Goal: Task Accomplishment & Management: Manage account settings

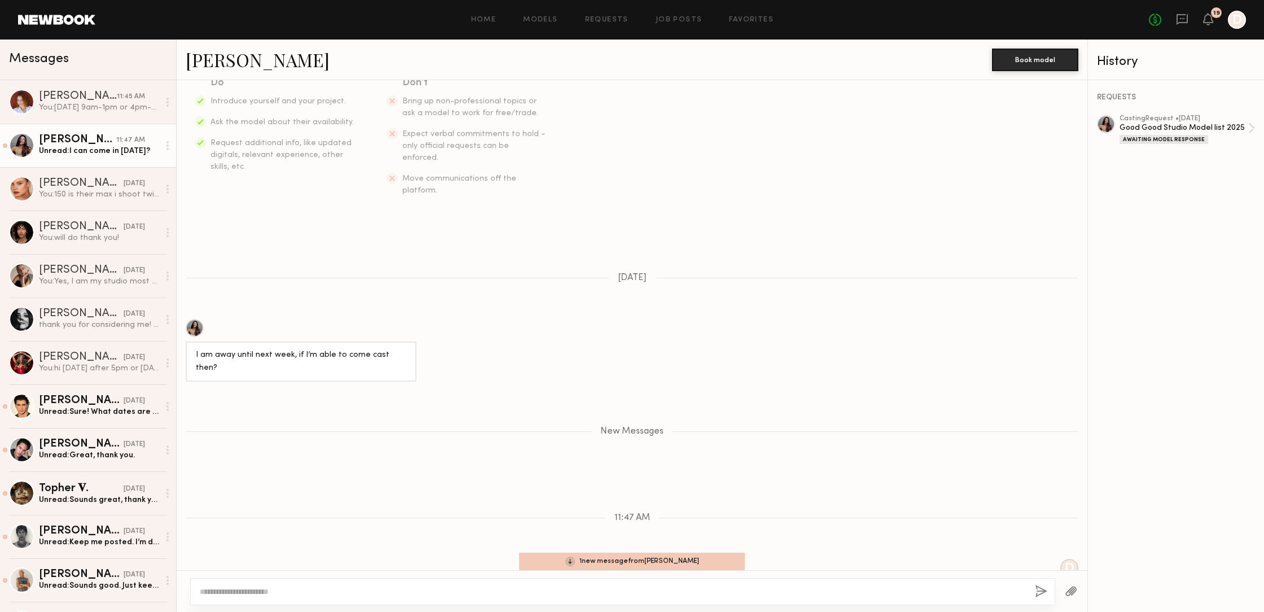
scroll to position [242, 0]
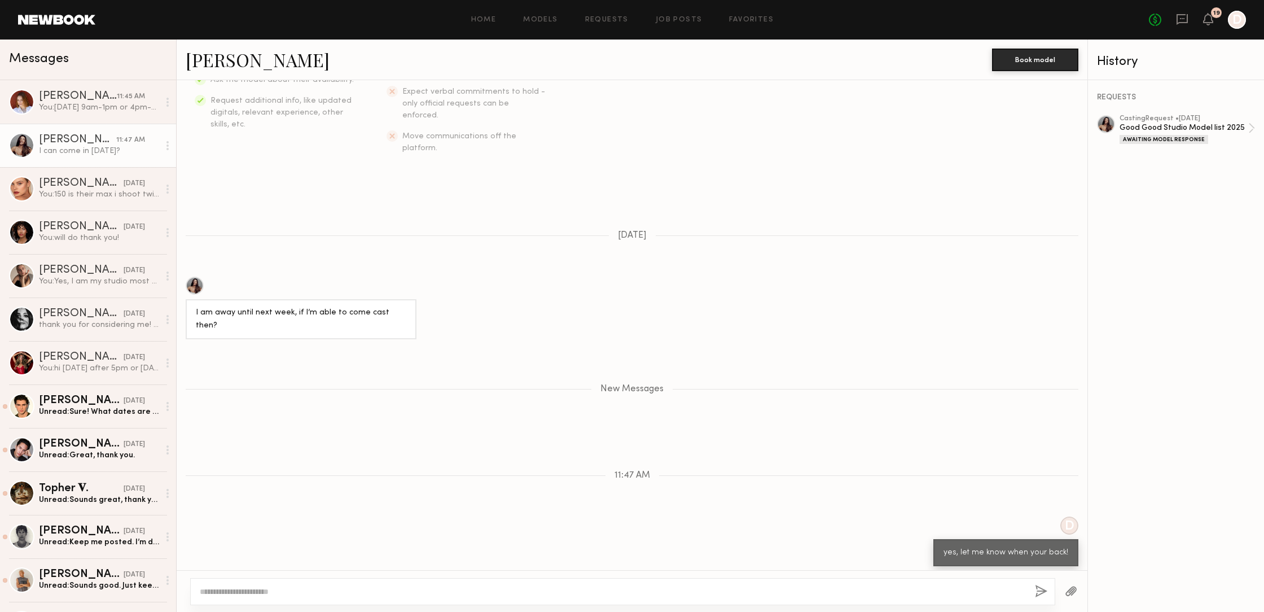
click at [195, 277] on div at bounding box center [195, 286] width 18 height 18
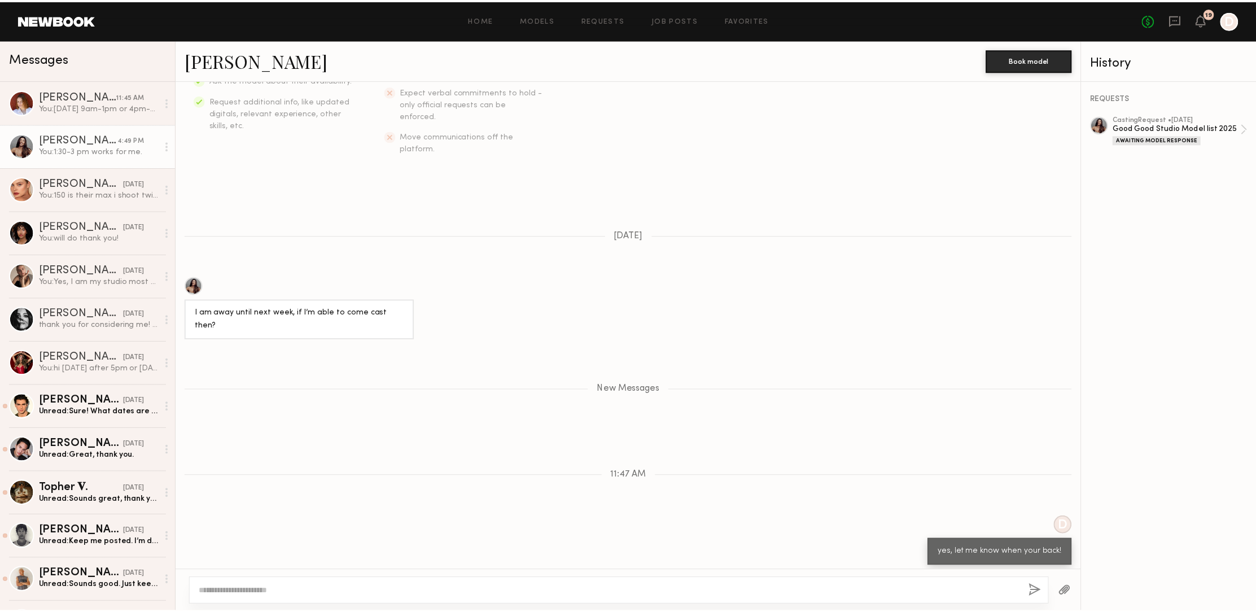
scroll to position [296, 0]
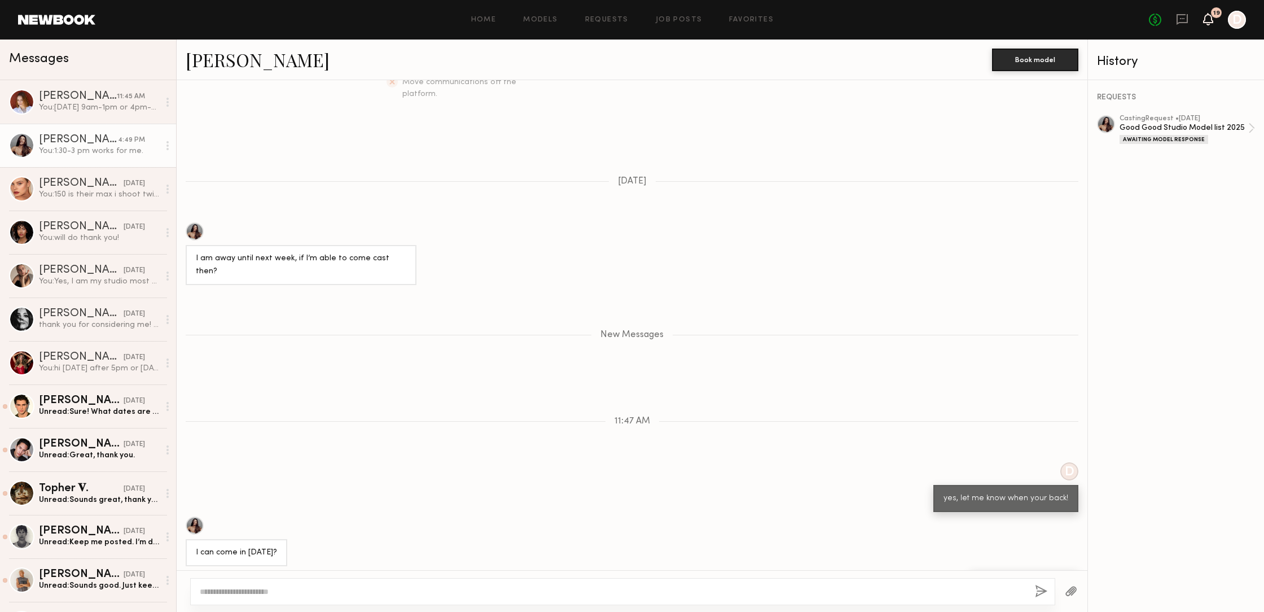
click at [1208, 21] on icon at bounding box center [1208, 19] width 9 height 8
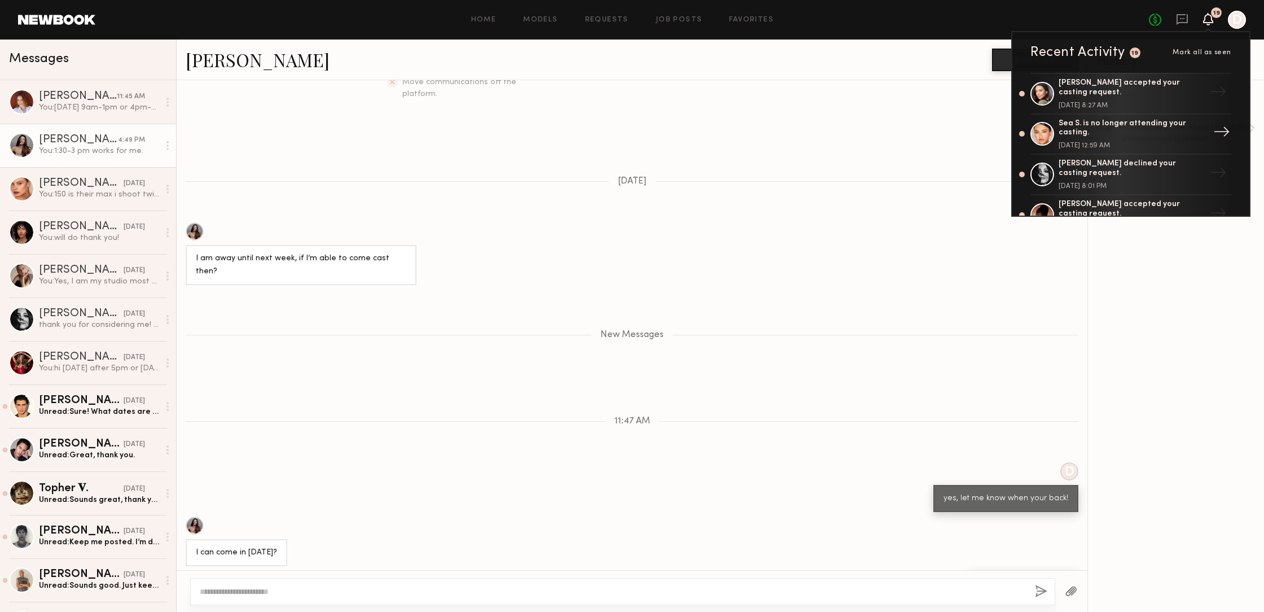
click at [1089, 122] on div "Sea S. is no longer attending your casting." at bounding box center [1132, 128] width 147 height 19
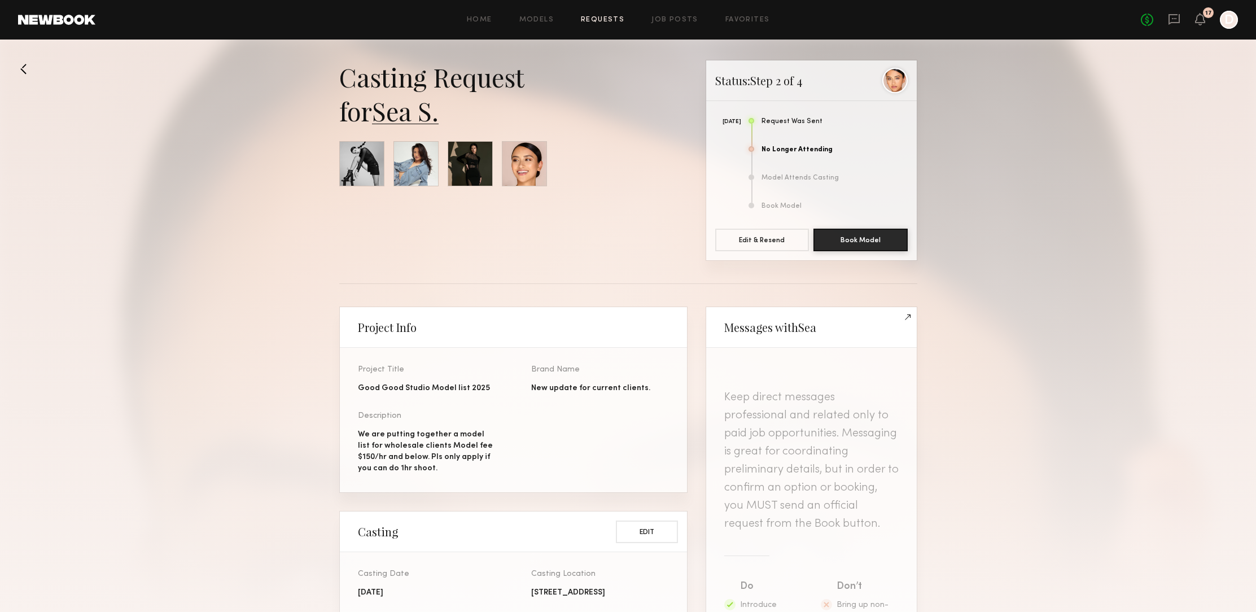
click at [406, 120] on link "Sea S." at bounding box center [405, 111] width 67 height 34
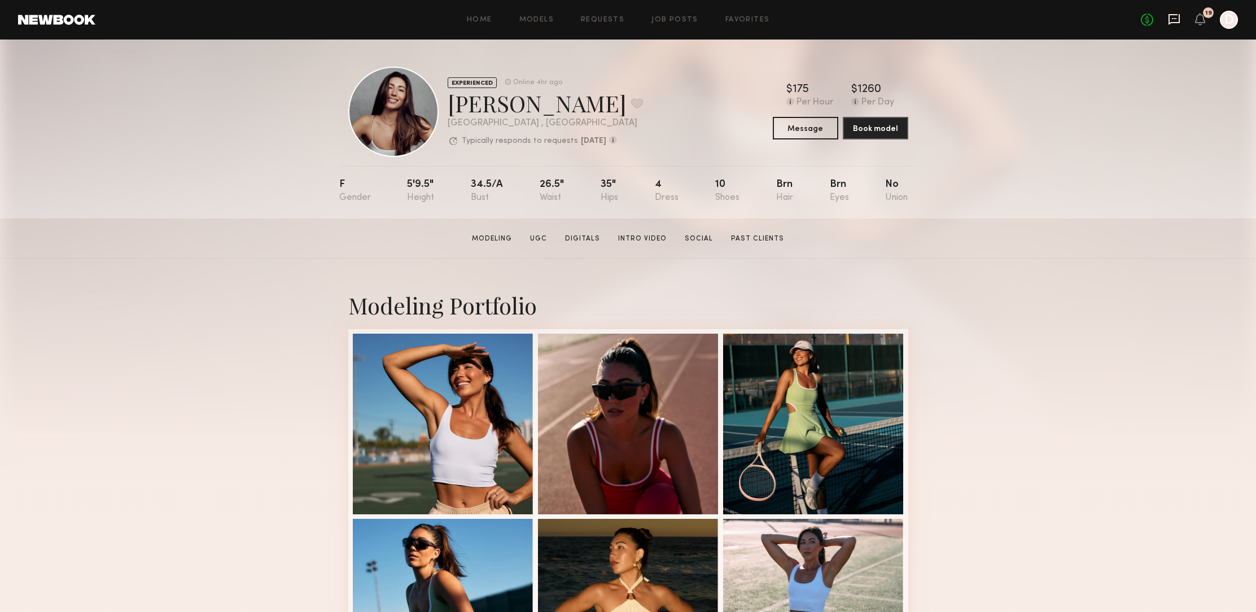
click at [1172, 20] on icon at bounding box center [1174, 19] width 12 height 12
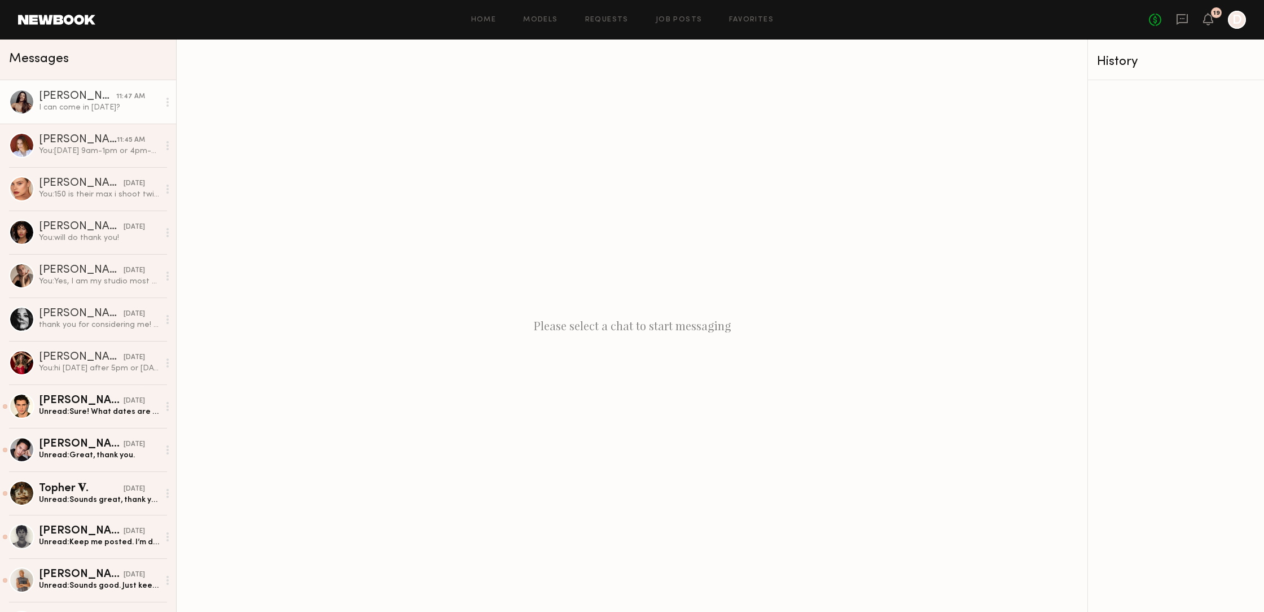
click at [93, 97] on div "Elke K." at bounding box center [77, 96] width 77 height 11
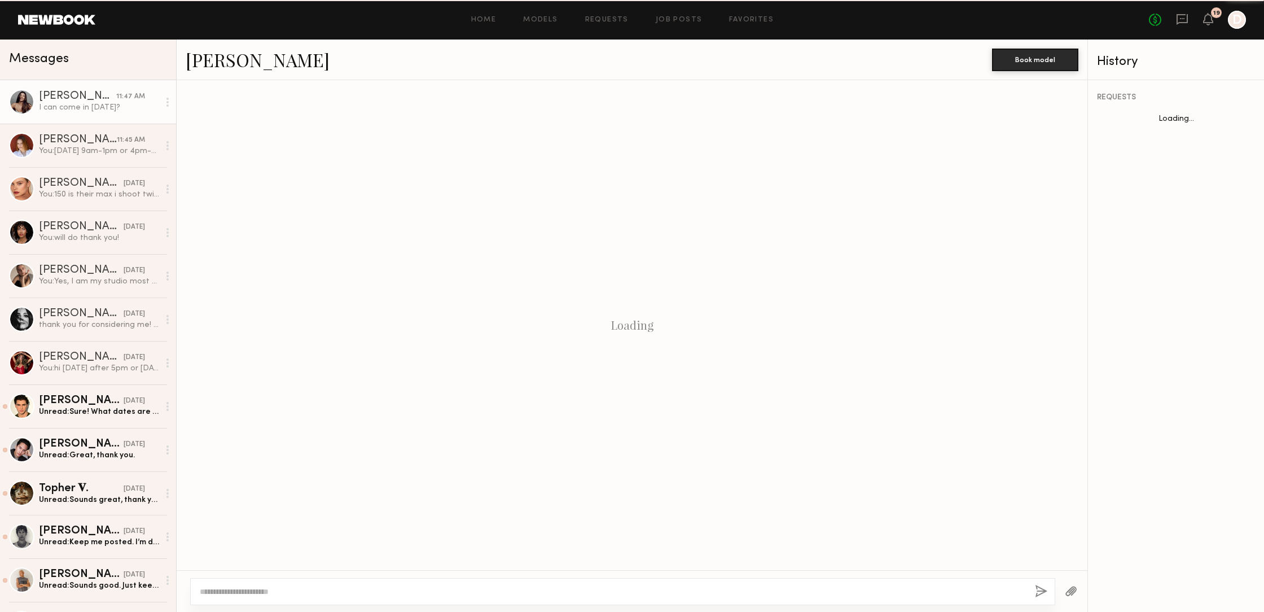
scroll to position [156, 0]
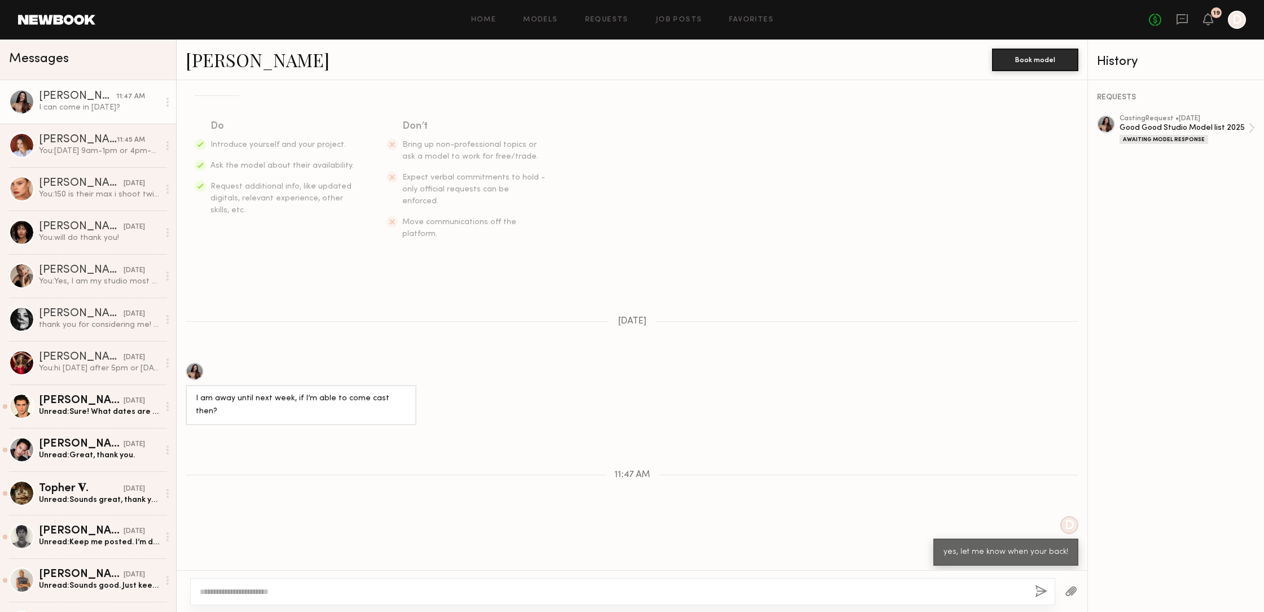
click at [304, 580] on div at bounding box center [622, 591] width 865 height 27
drag, startPoint x: 315, startPoint y: 589, endPoint x: 318, endPoint y: 595, distance: 6.8
click at [315, 589] on textarea at bounding box center [613, 591] width 826 height 11
type textarea "*"
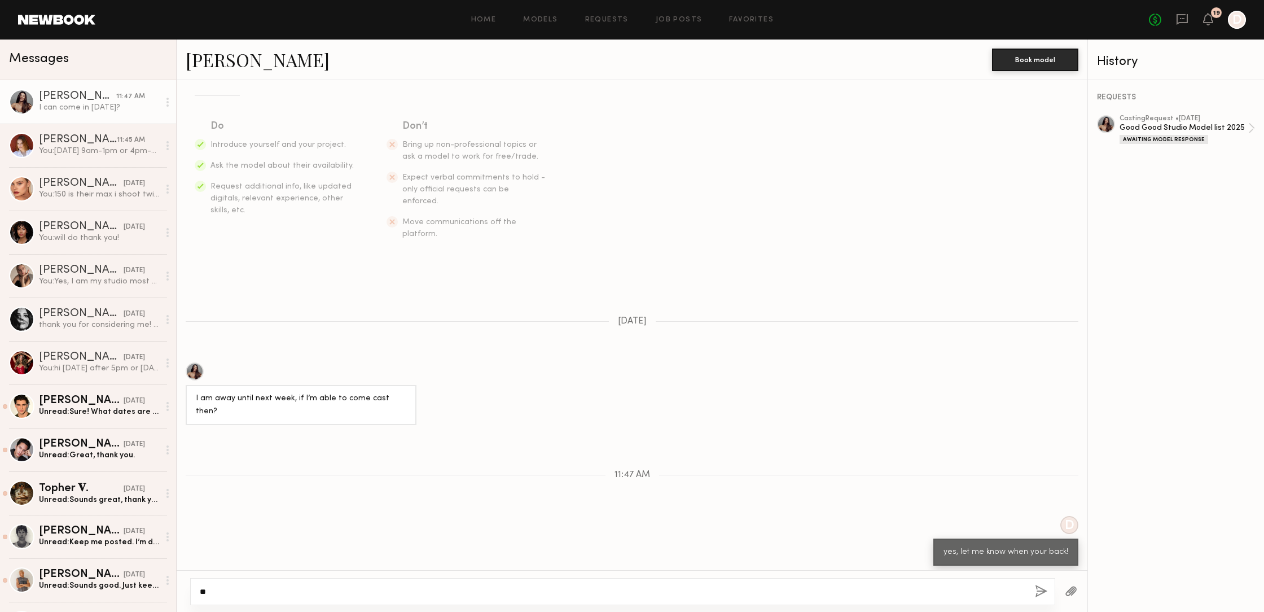
type textarea "*"
type textarea "**********"
click at [1038, 590] on button "button" at bounding box center [1041, 592] width 12 height 14
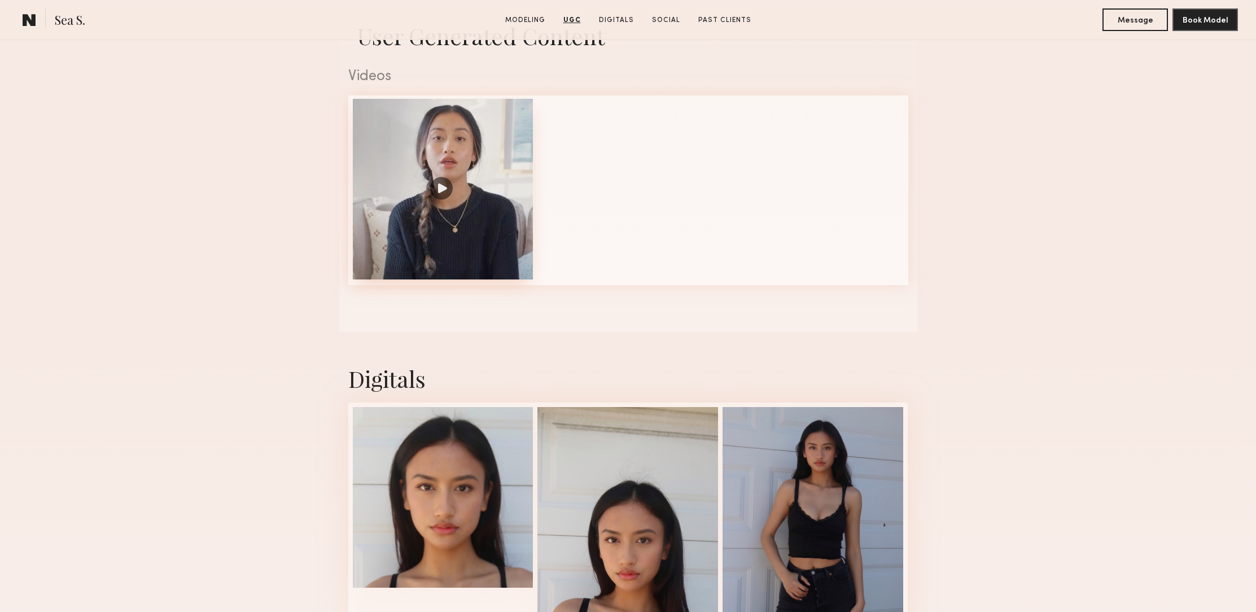
scroll to position [1147, 0]
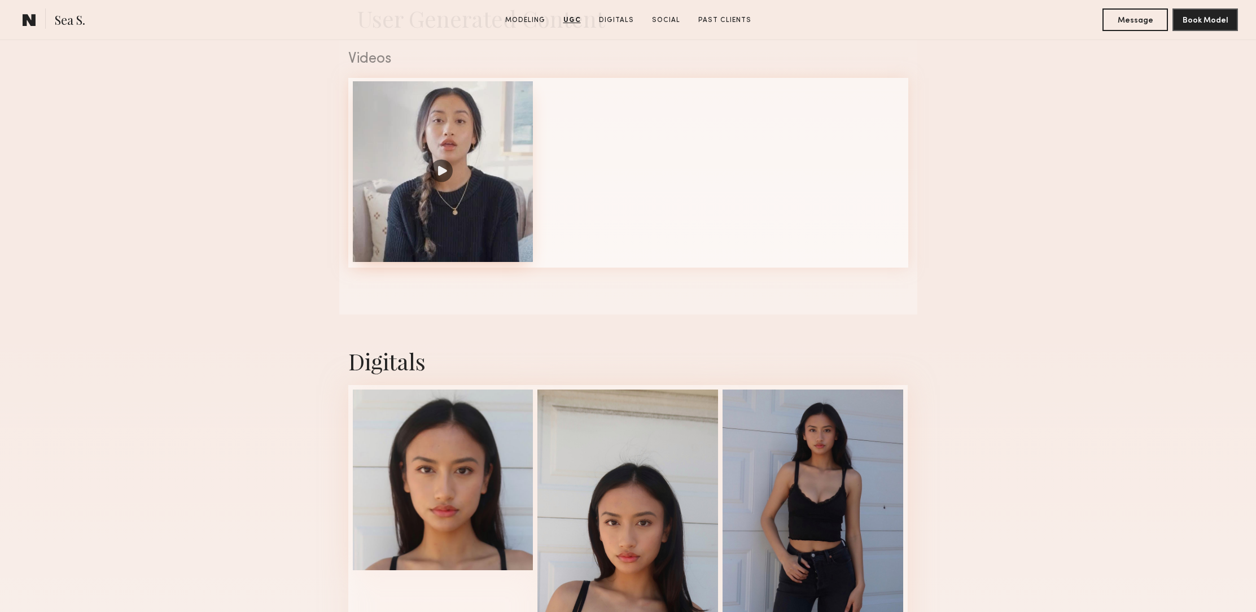
click at [438, 170] on div at bounding box center [443, 171] width 181 height 181
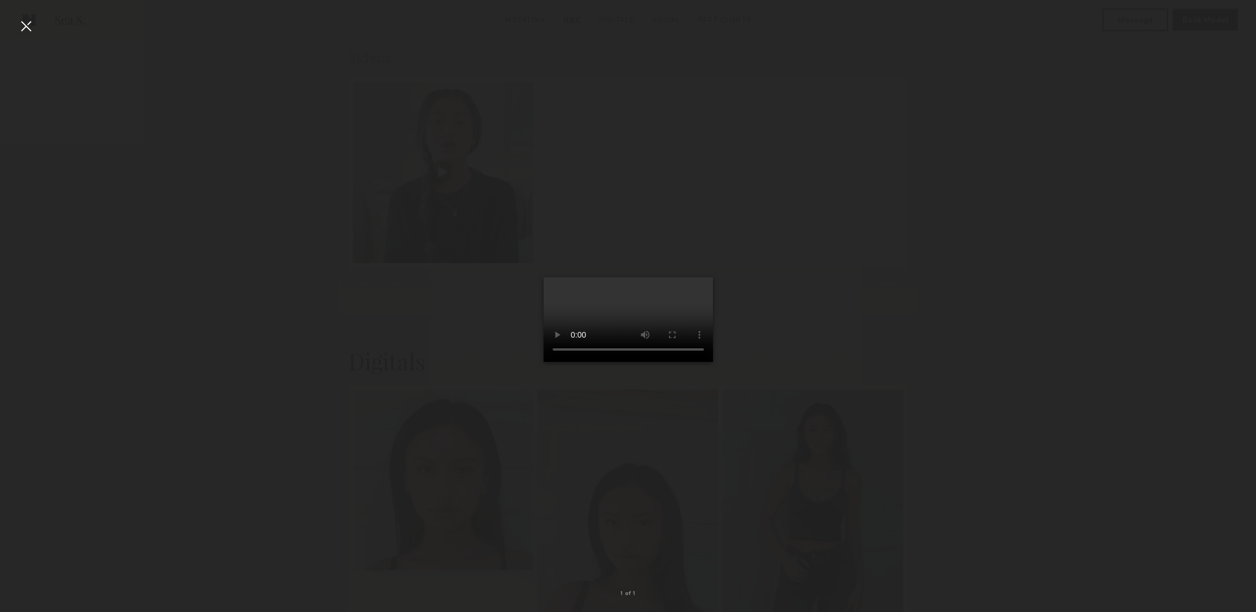
click at [21, 22] on div at bounding box center [26, 26] width 18 height 18
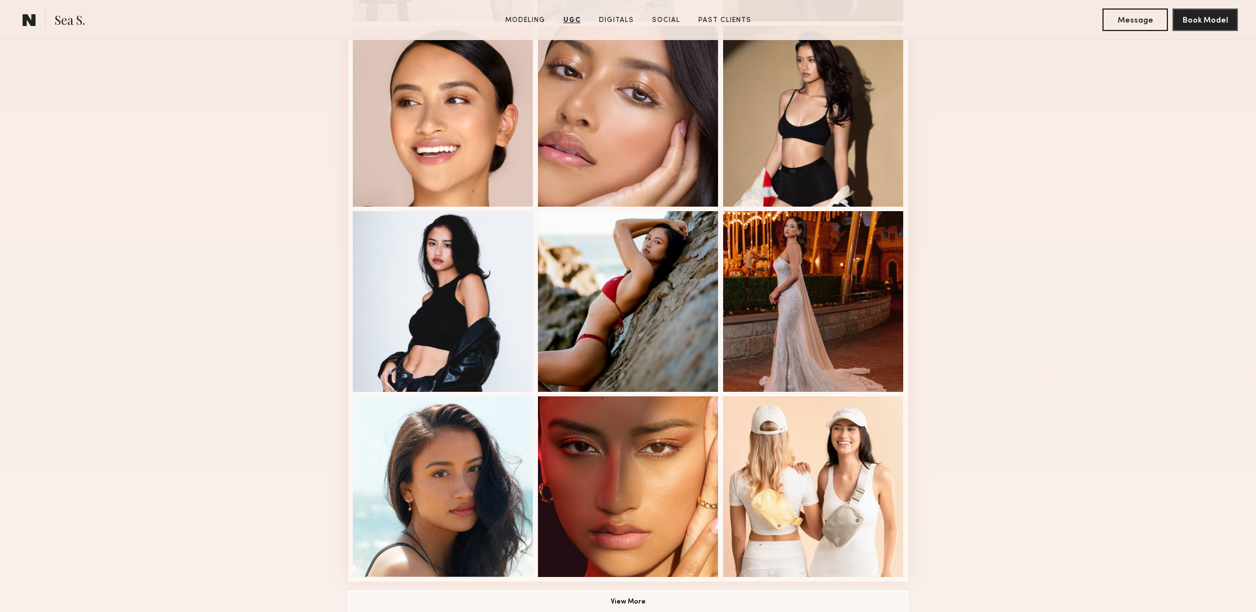
scroll to position [0, 0]
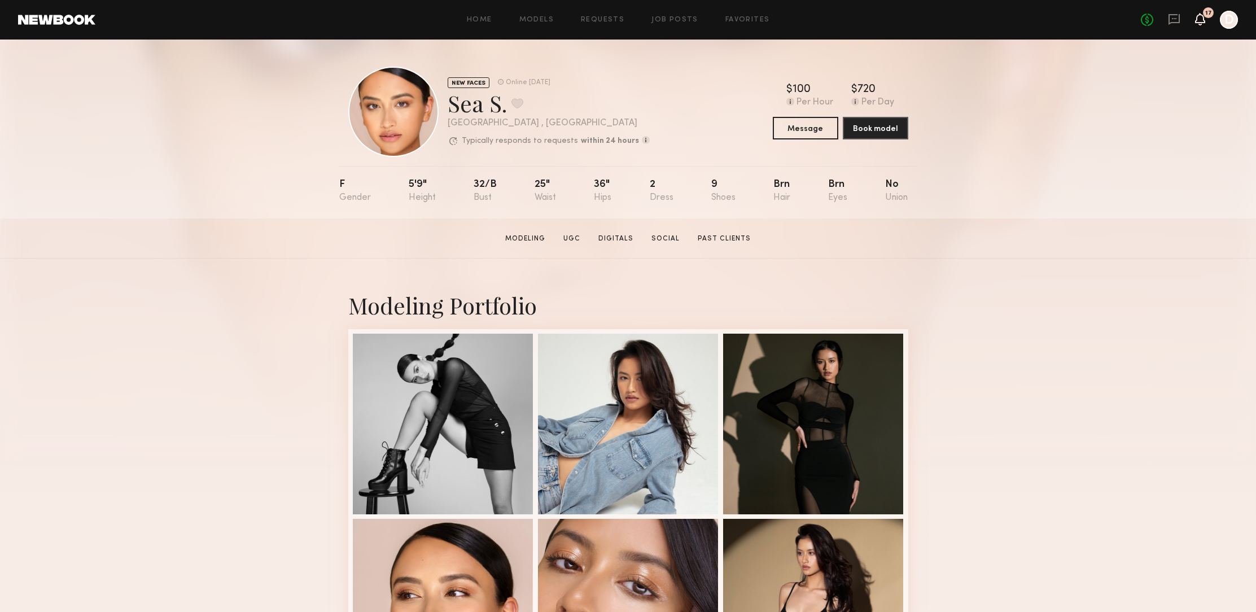
click at [1198, 18] on icon at bounding box center [1199, 19] width 9 height 8
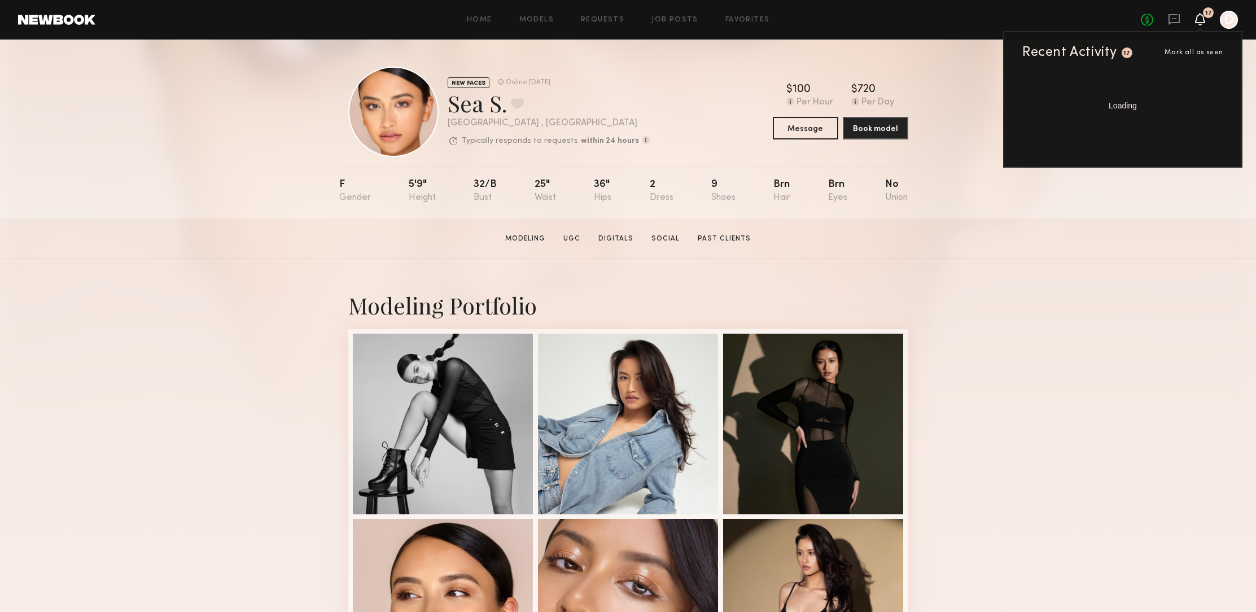
click at [1197, 19] on icon at bounding box center [1199, 19] width 9 height 8
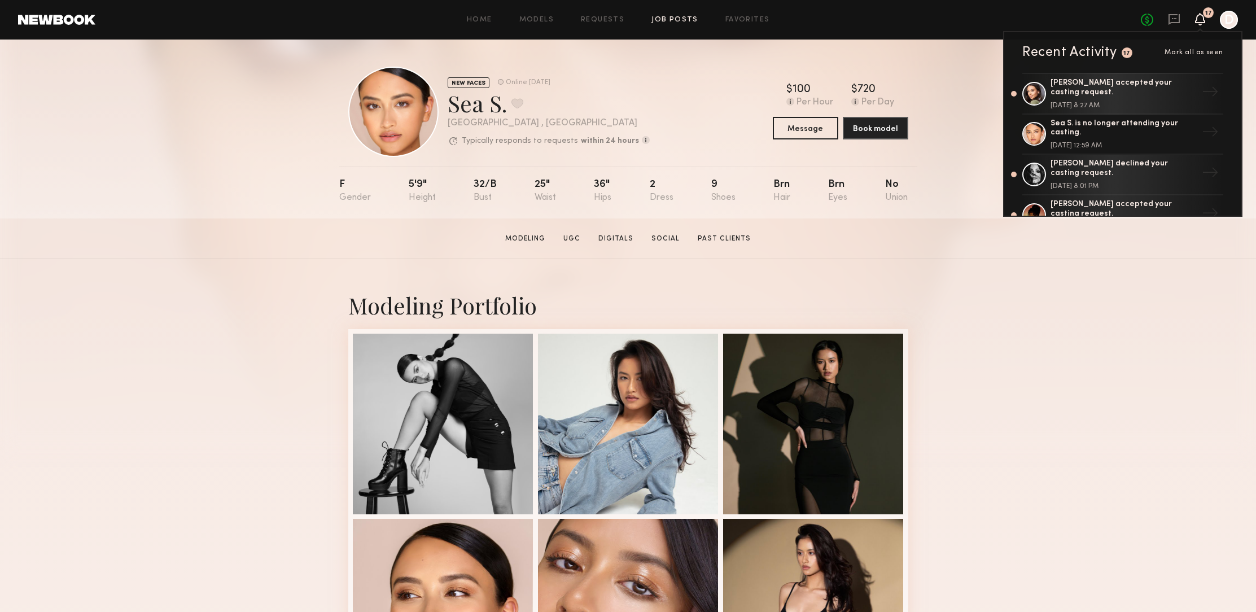
click at [676, 19] on link "Job Posts" at bounding box center [674, 19] width 47 height 7
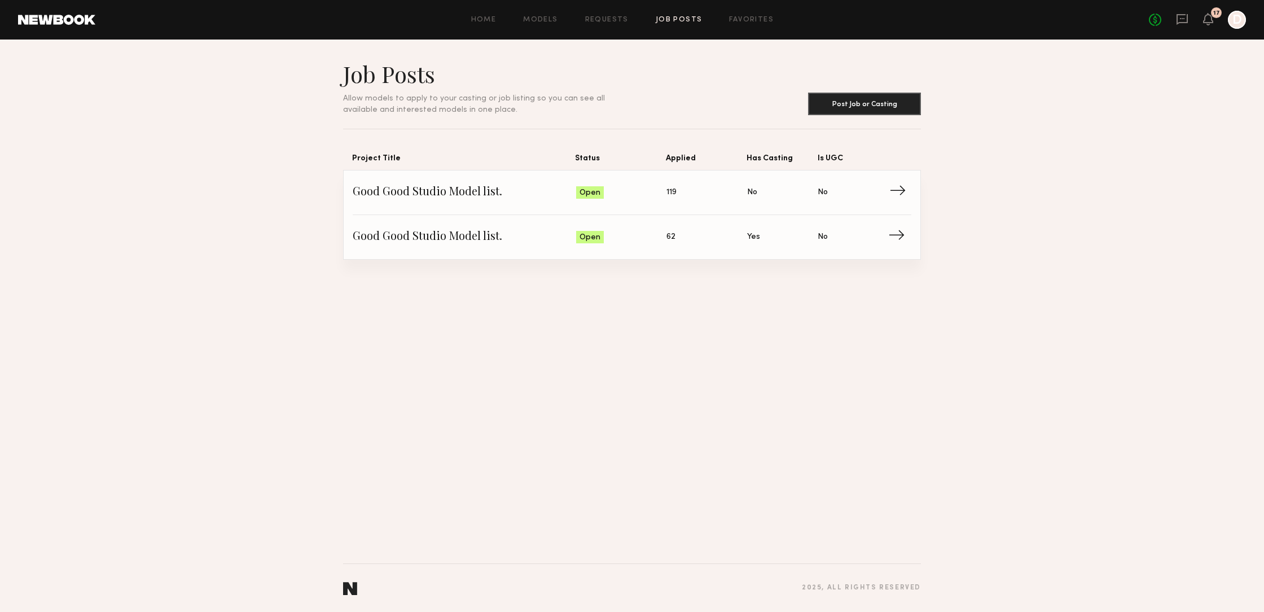
click at [468, 190] on span "Good Good Studio Model list." at bounding box center [464, 192] width 223 height 17
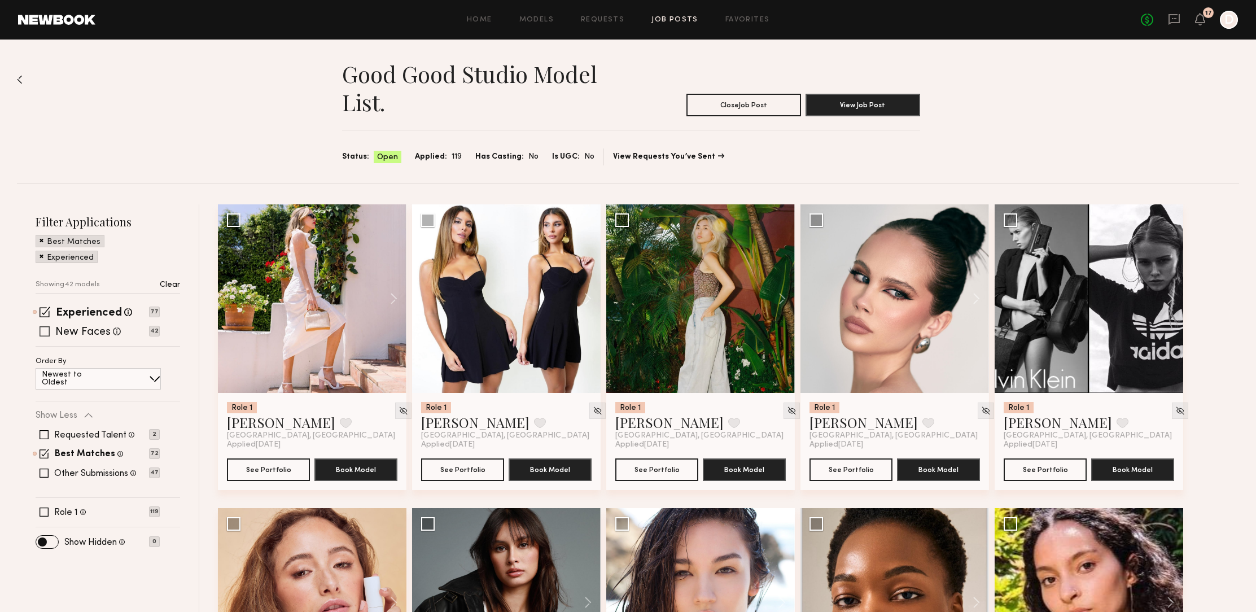
click at [42, 312] on span at bounding box center [45, 311] width 11 height 11
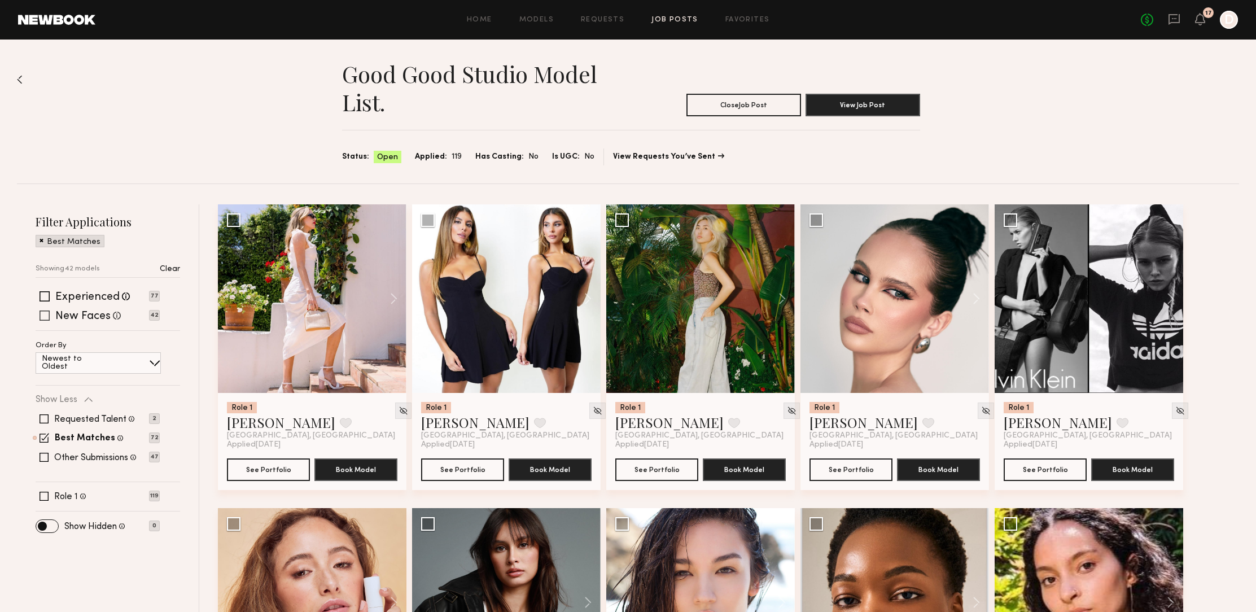
click at [45, 315] on span at bounding box center [45, 315] width 10 height 10
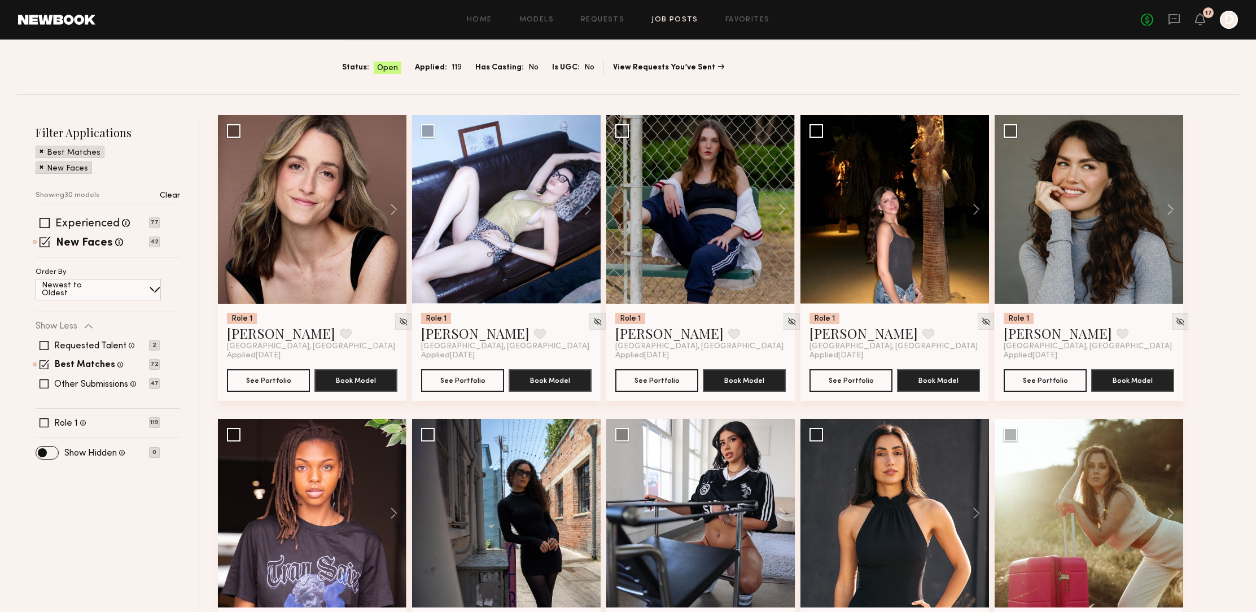
scroll to position [87, 0]
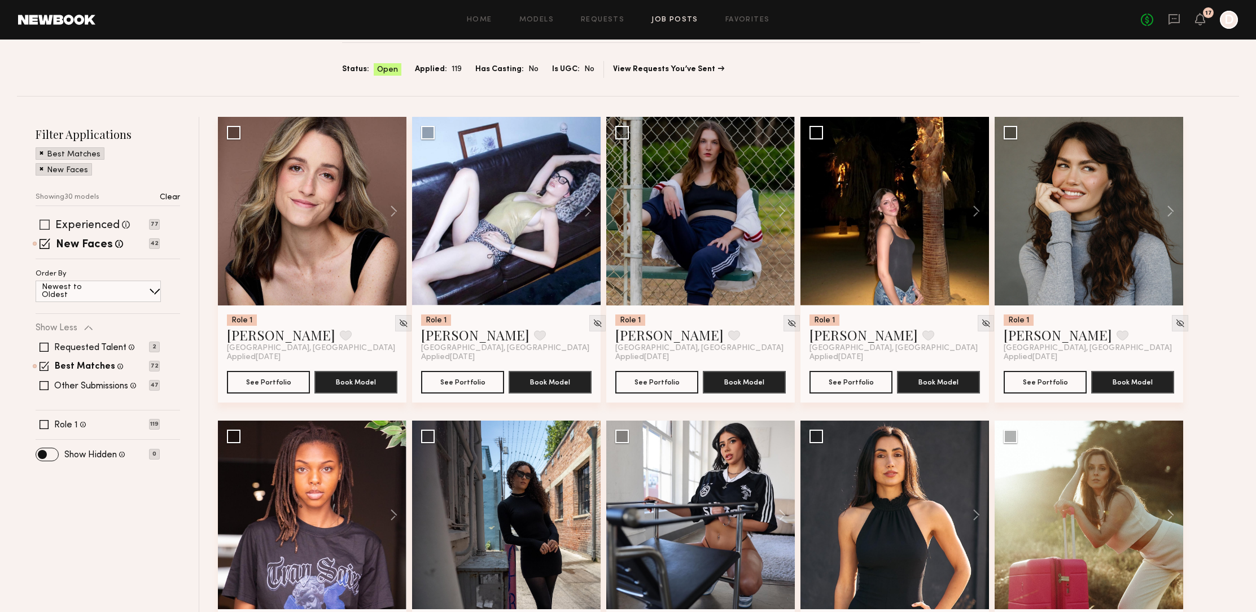
click at [42, 203] on div "Filter Applications Best Matches New Faces Showing 30 models Clear Experienced …" at bounding box center [108, 292] width 144 height 332
click at [43, 220] on span at bounding box center [45, 225] width 10 height 10
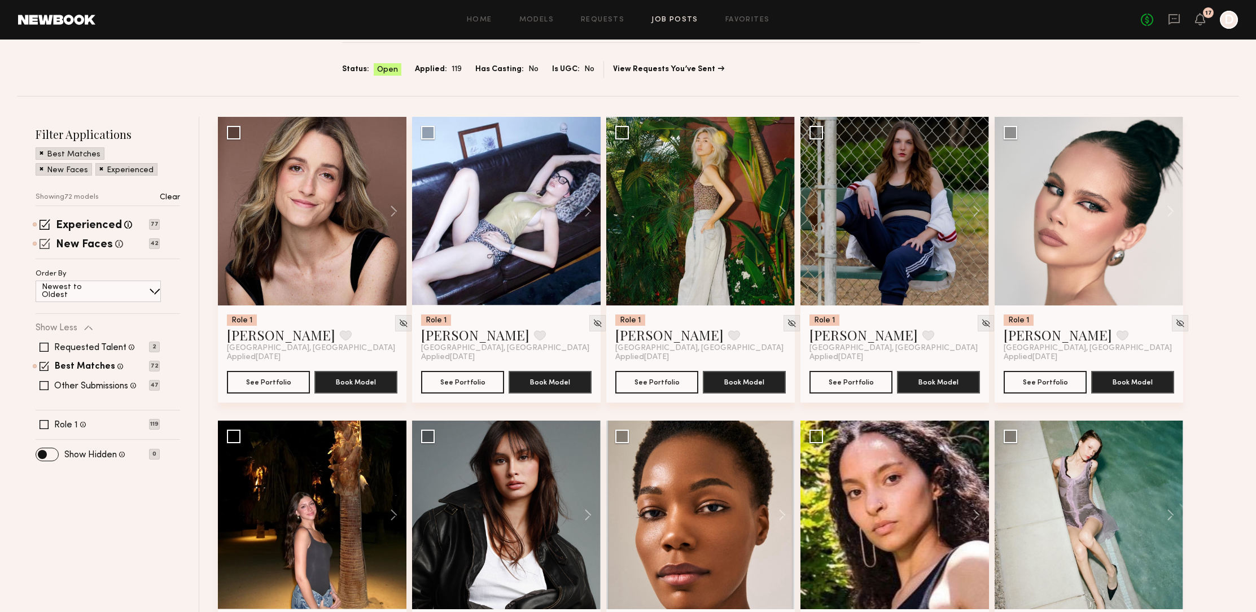
click at [44, 244] on span at bounding box center [45, 243] width 11 height 11
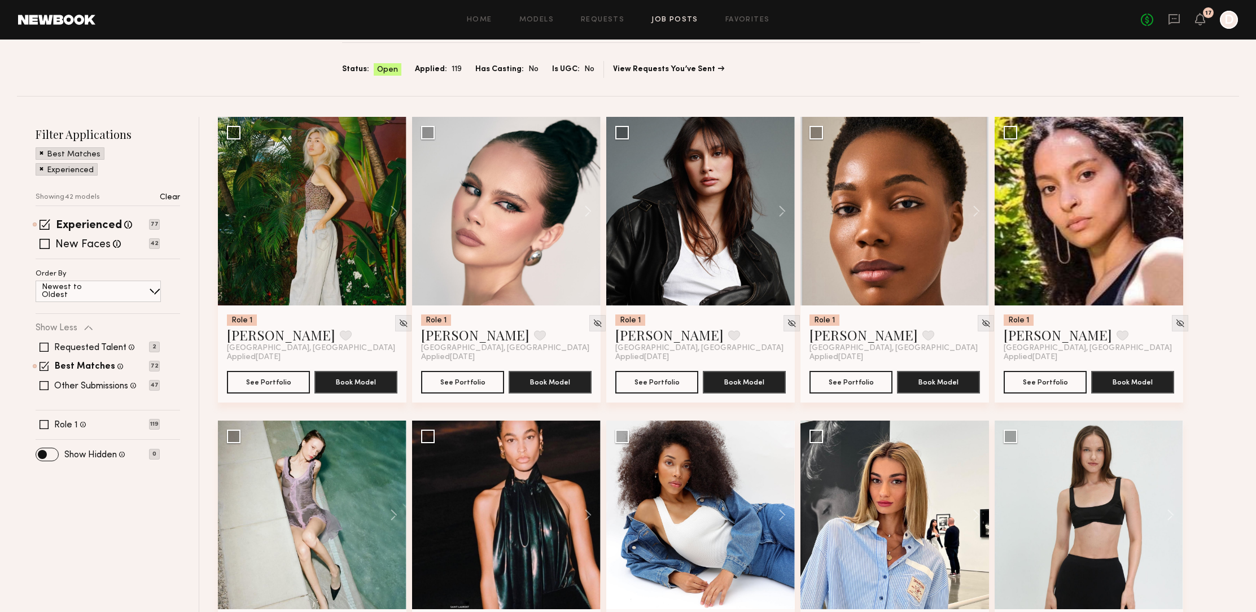
click at [45, 347] on span at bounding box center [44, 347] width 9 height 9
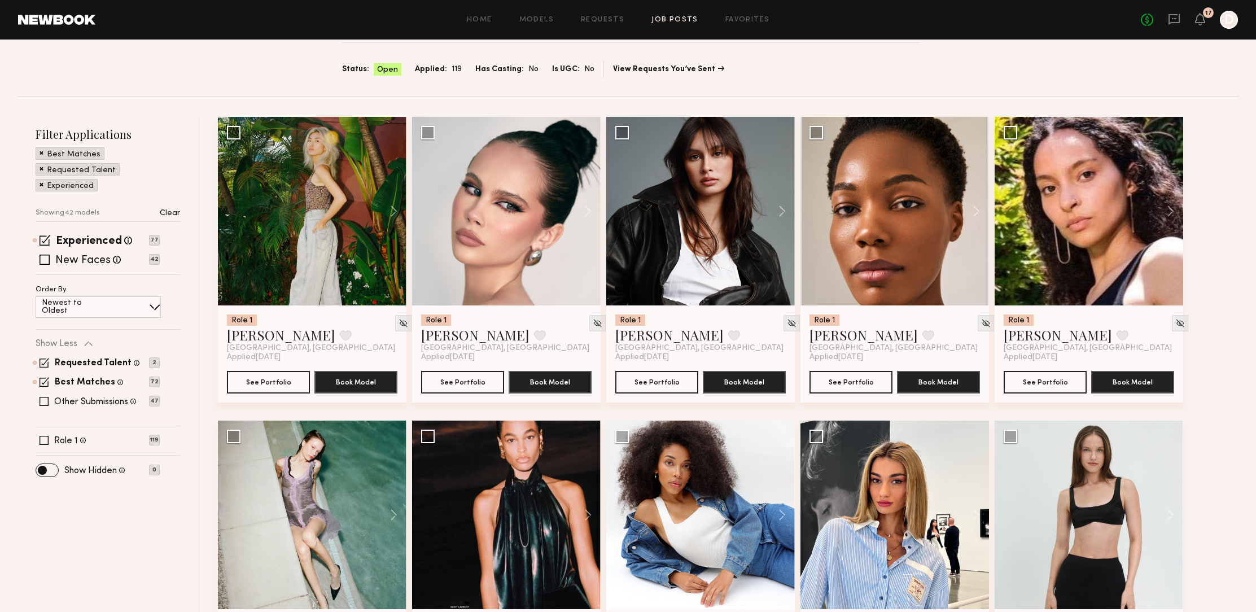
click at [41, 378] on span at bounding box center [45, 382] width 10 height 10
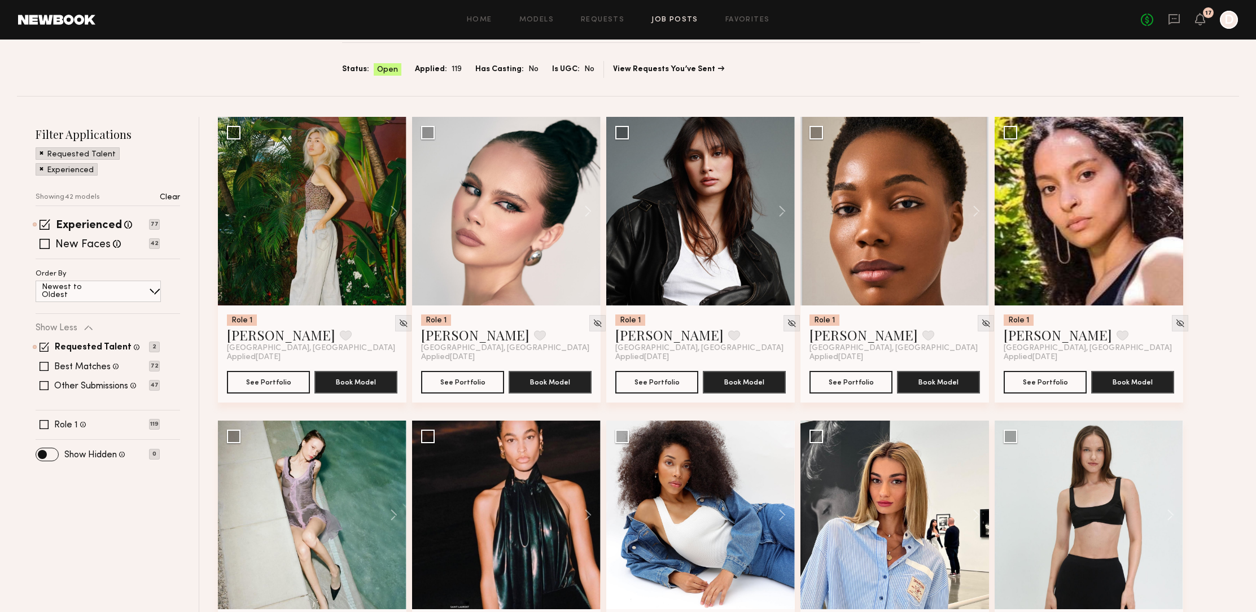
scroll to position [0, 0]
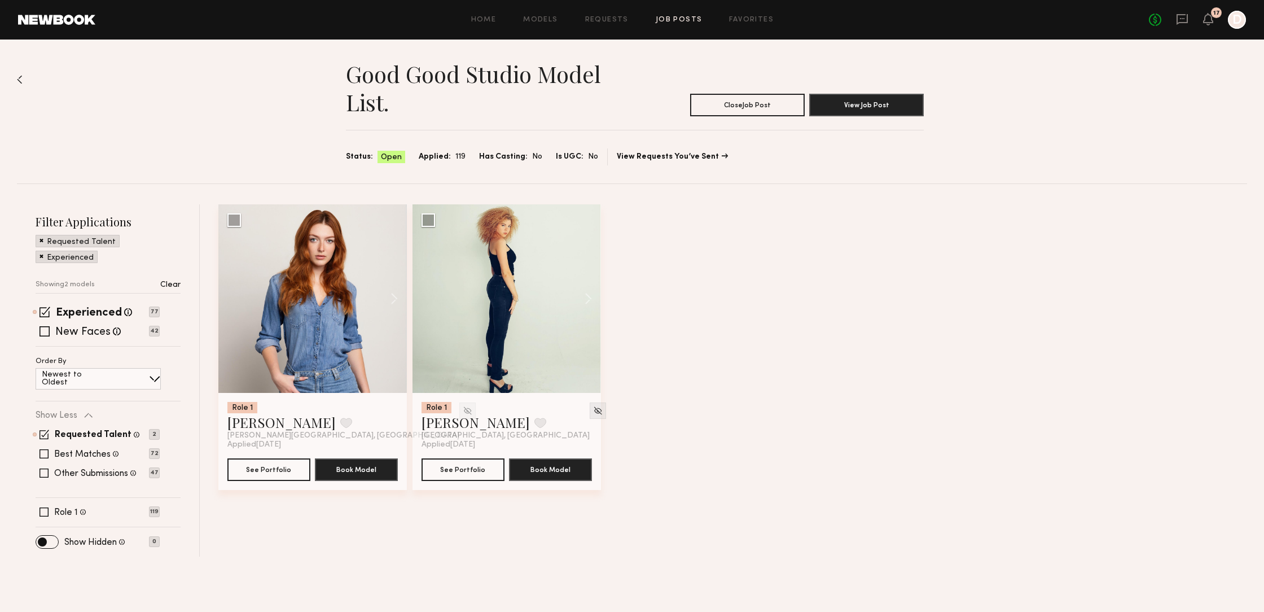
click at [41, 431] on span at bounding box center [45, 434] width 10 height 10
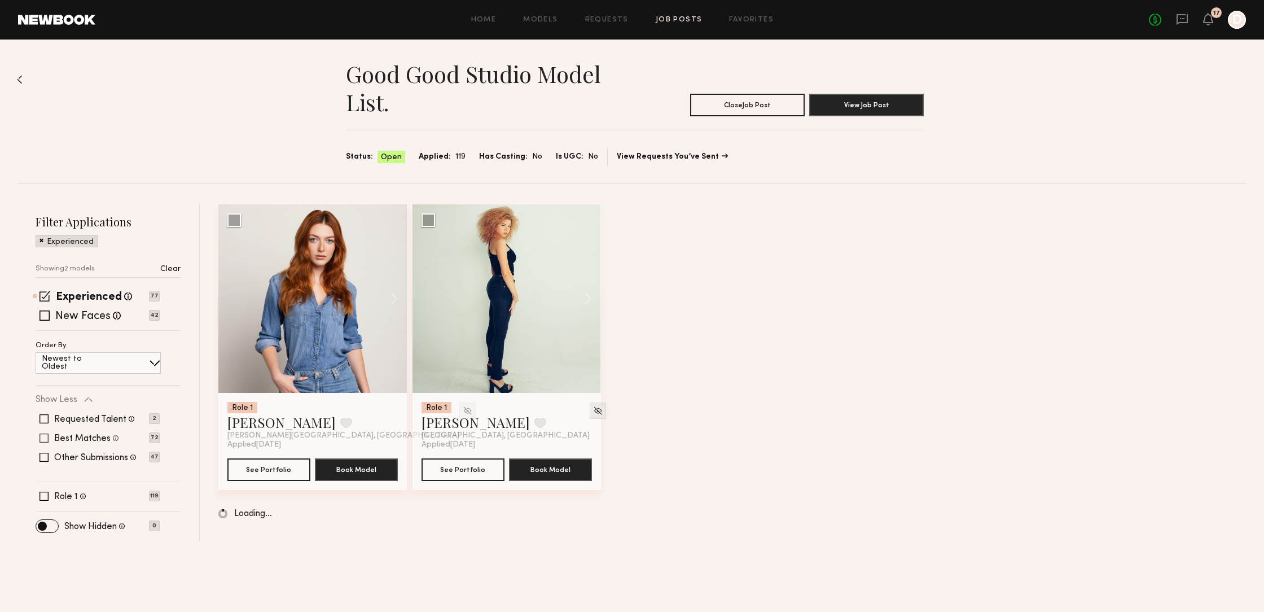
click at [45, 456] on span at bounding box center [44, 457] width 9 height 9
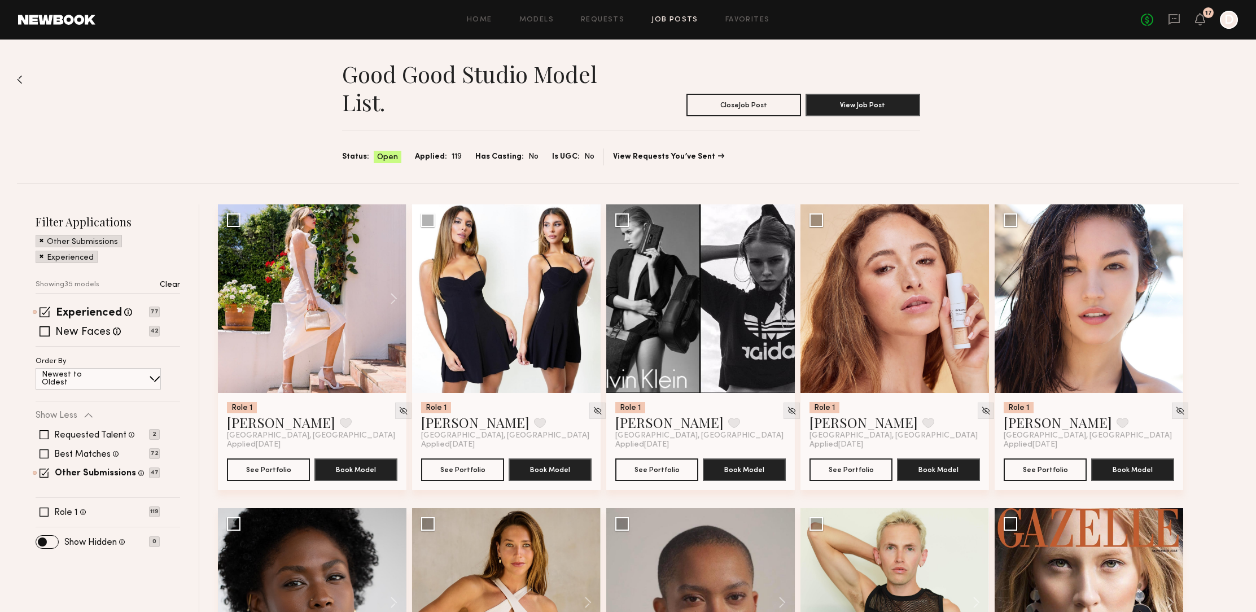
click at [43, 470] on span at bounding box center [45, 473] width 10 height 10
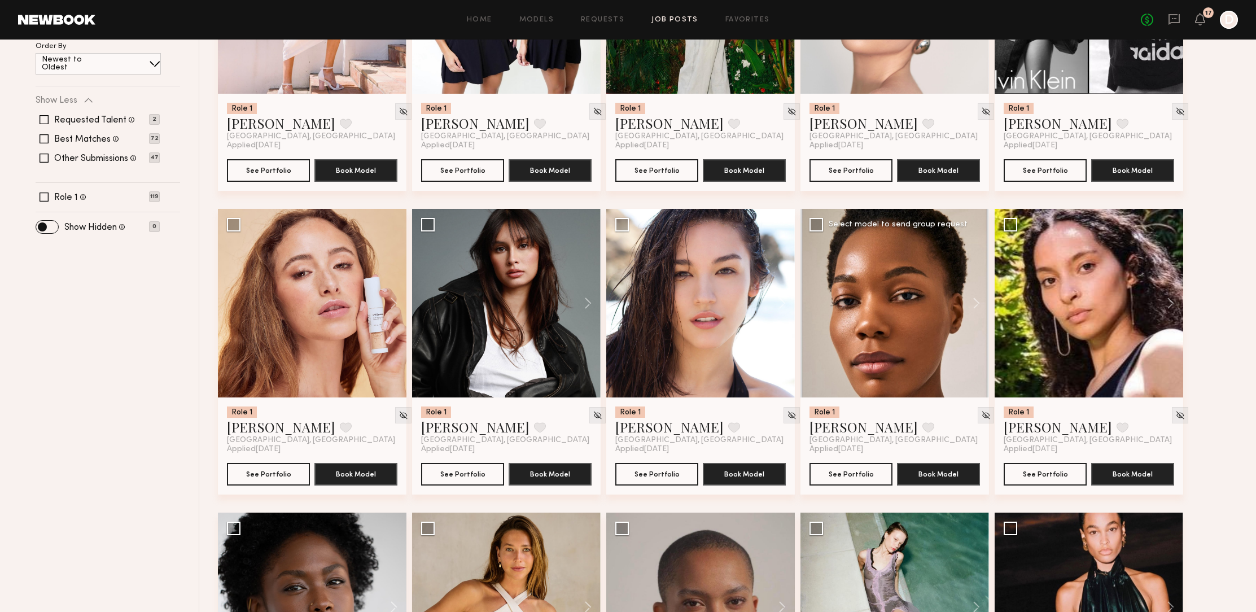
scroll to position [301, 0]
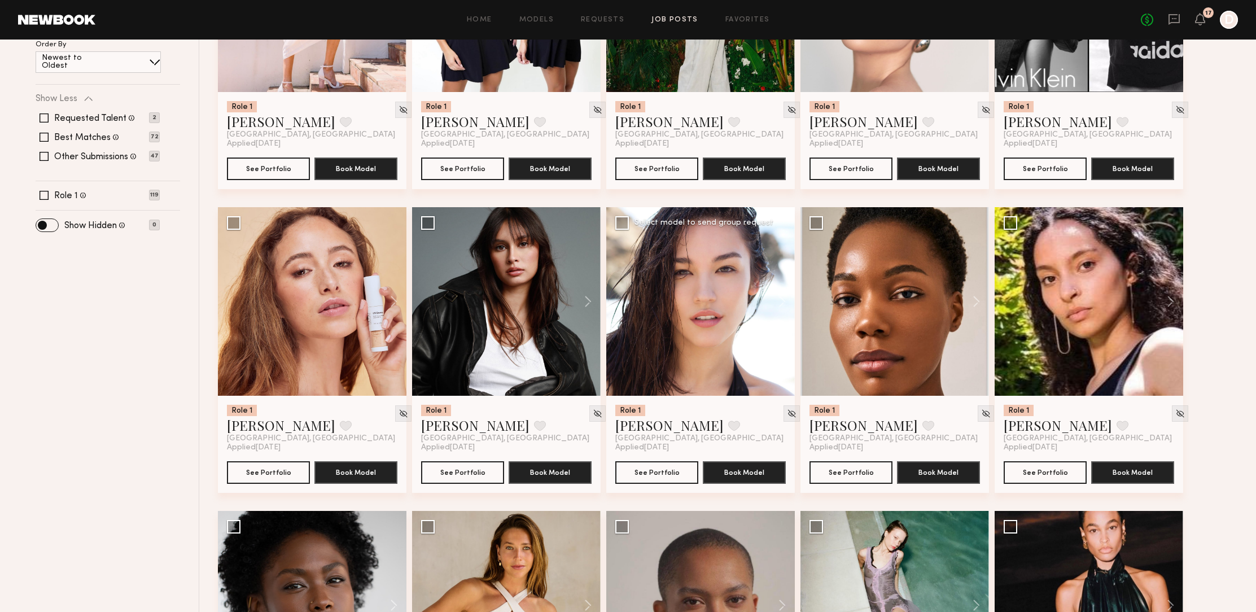
click at [730, 323] on div at bounding box center [700, 301] width 189 height 189
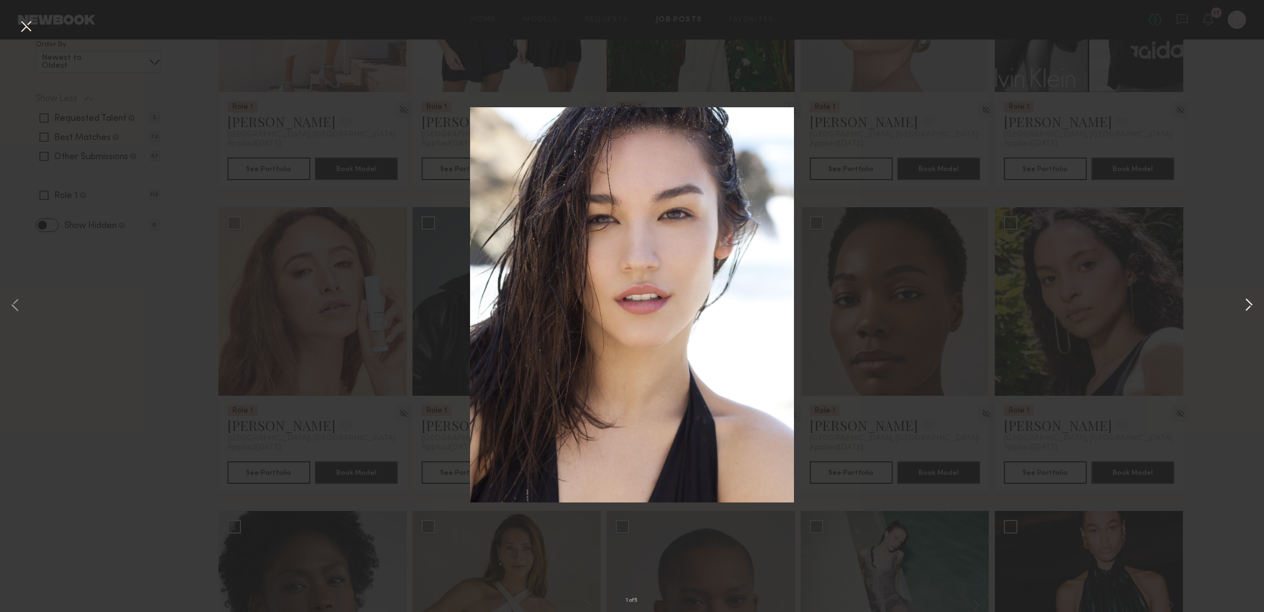
click at [1254, 303] on button at bounding box center [1249, 305] width 14 height 489
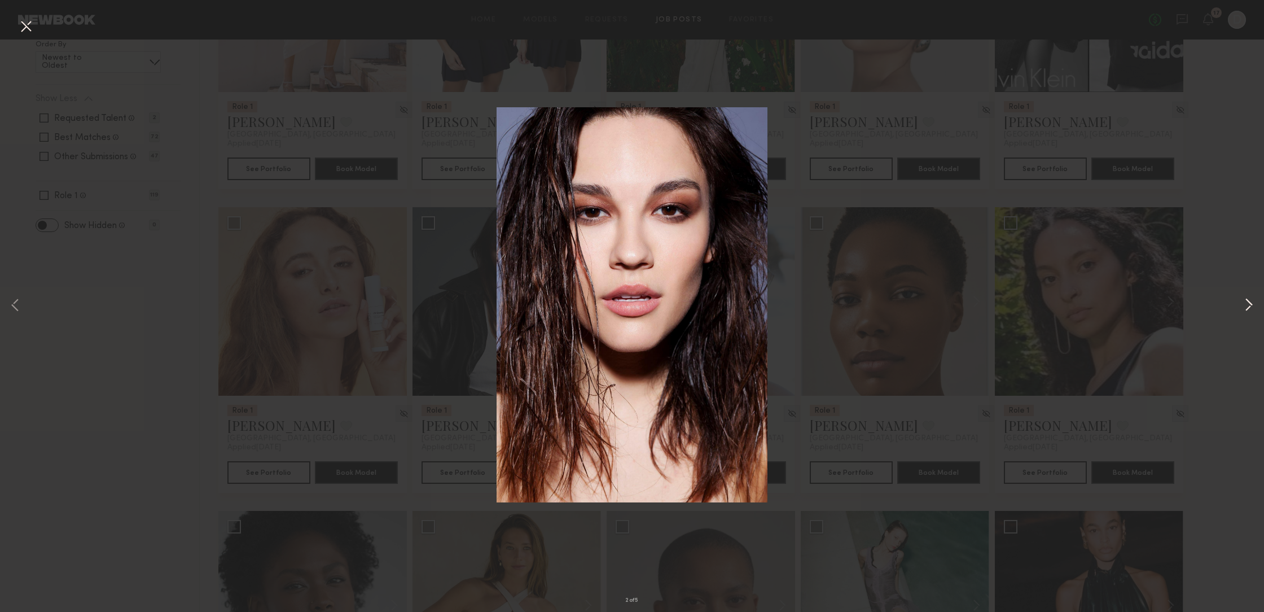
click at [1248, 303] on button at bounding box center [1249, 305] width 14 height 489
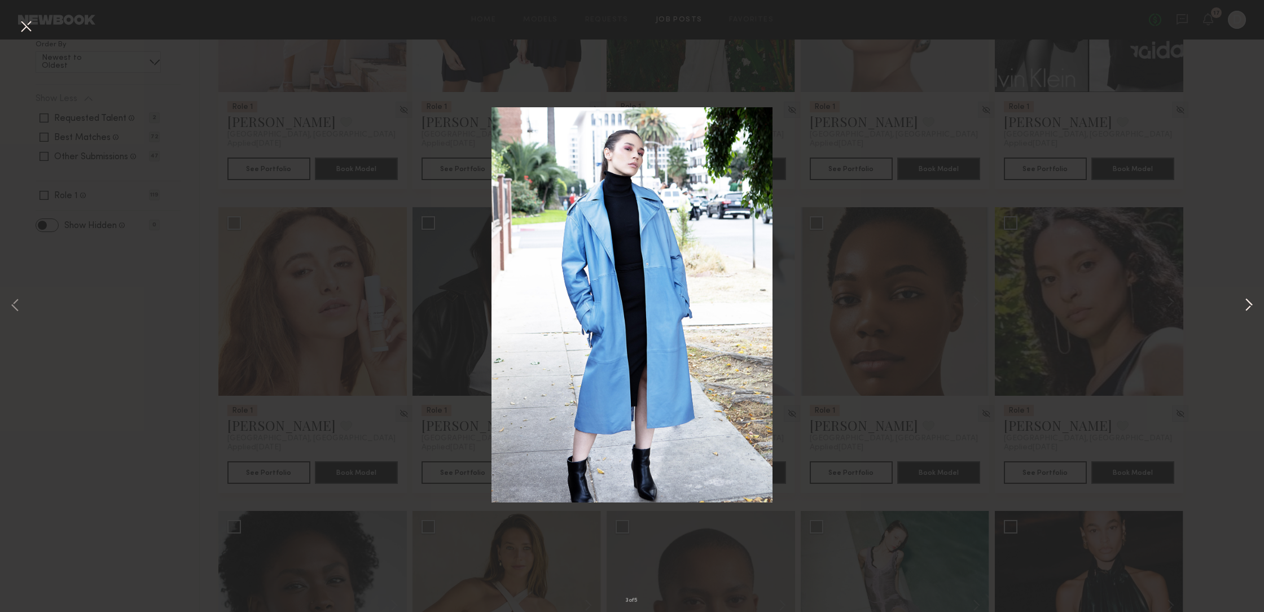
click at [1249, 299] on button at bounding box center [1249, 305] width 14 height 489
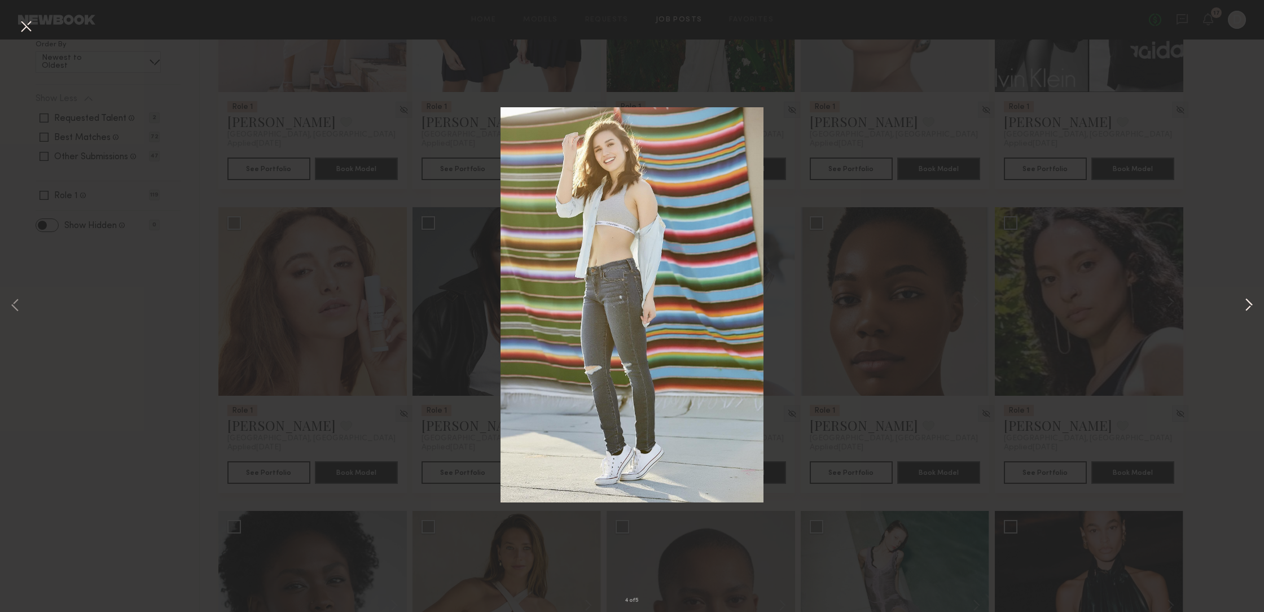
click at [1248, 300] on button at bounding box center [1249, 305] width 14 height 489
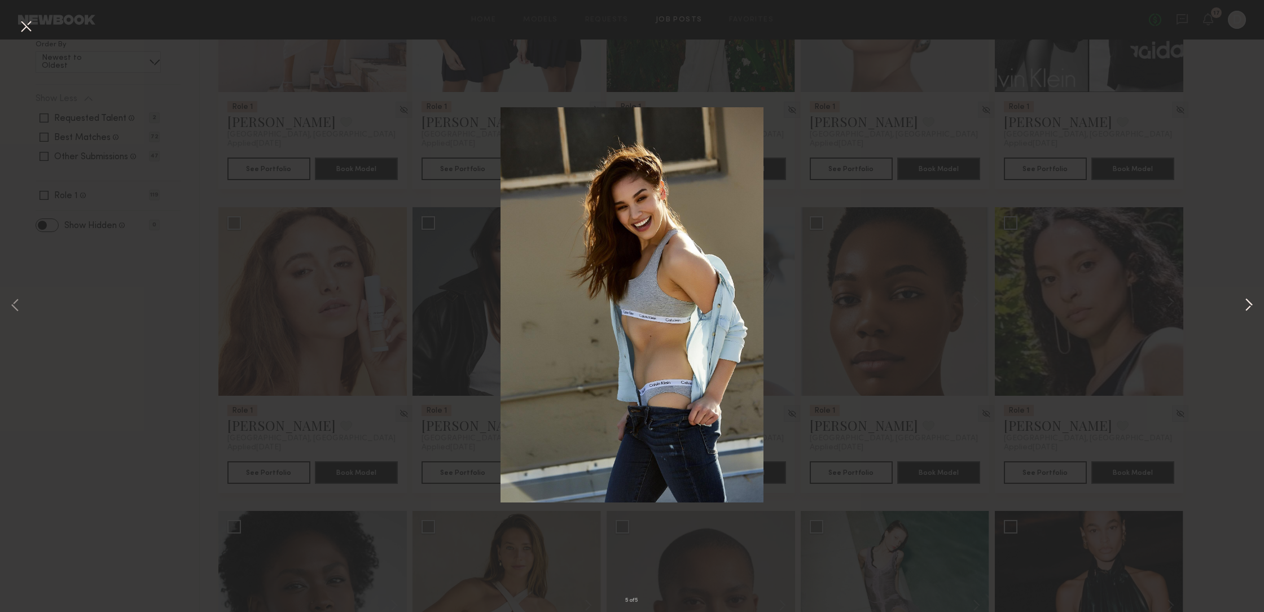
click at [1245, 299] on button at bounding box center [1249, 305] width 14 height 489
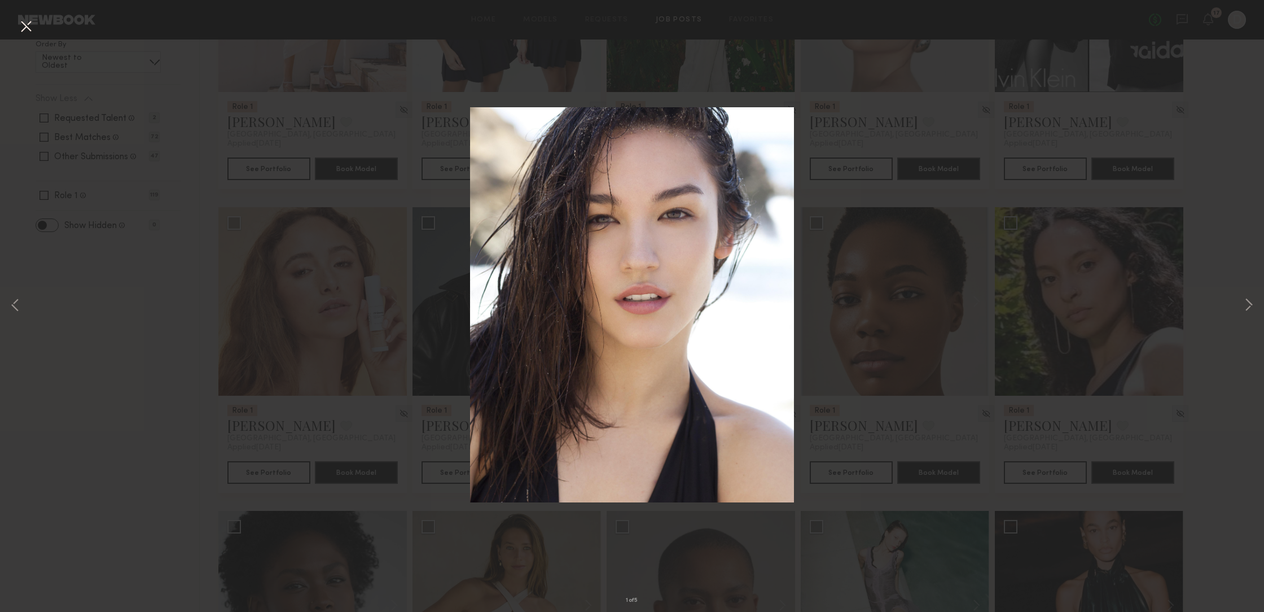
click at [24, 24] on button at bounding box center [26, 27] width 18 height 20
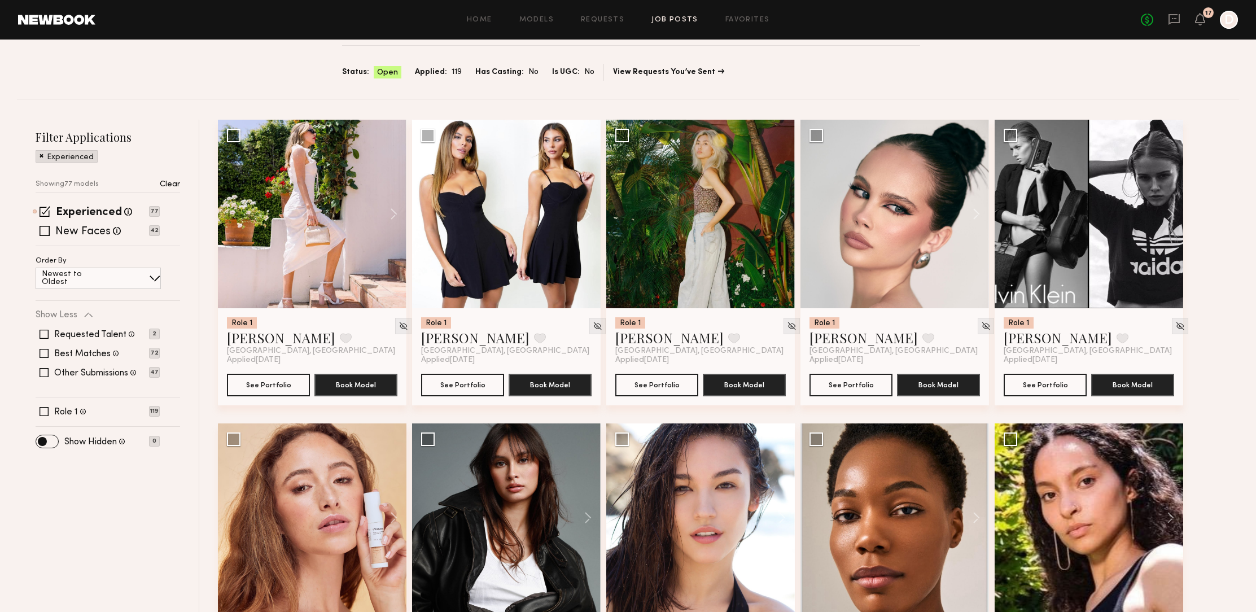
scroll to position [0, 0]
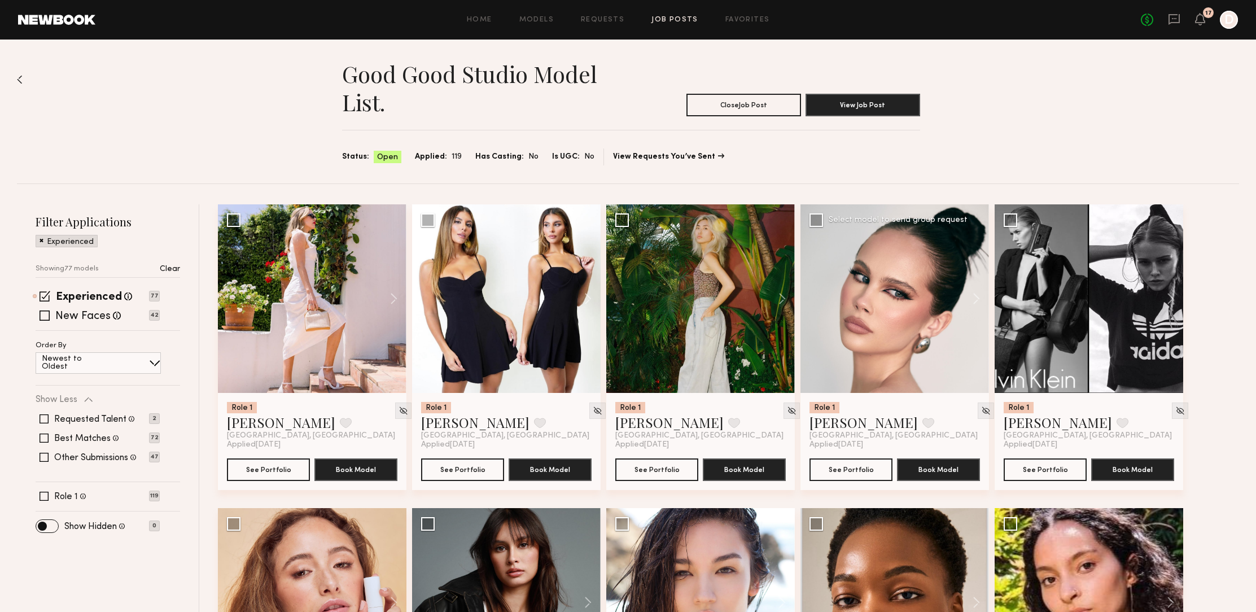
click at [903, 349] on div at bounding box center [894, 298] width 189 height 189
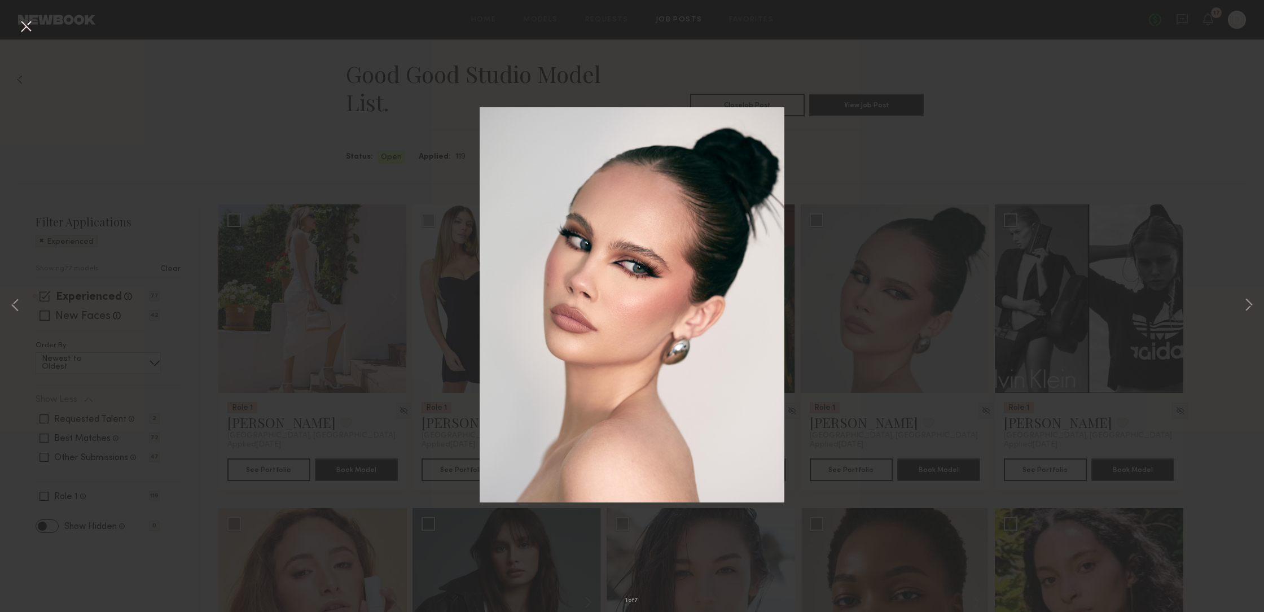
click at [677, 300] on img at bounding box center [632, 304] width 305 height 395
click at [863, 317] on div "1 of 7" at bounding box center [632, 306] width 1264 height 612
drag, startPoint x: 871, startPoint y: 378, endPoint x: 865, endPoint y: 396, distance: 19.5
click at [871, 378] on div "1 of 7" at bounding box center [632, 306] width 1264 height 612
click at [30, 28] on button at bounding box center [26, 27] width 18 height 20
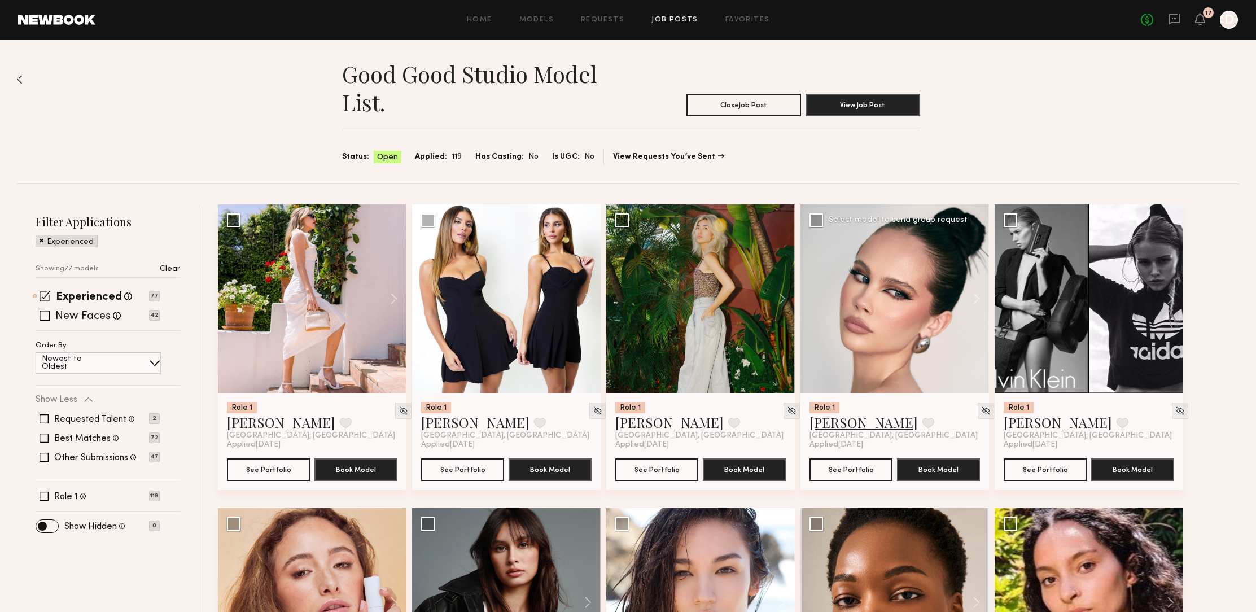
click at [839, 423] on link "Kirra W." at bounding box center [863, 422] width 108 height 18
click at [320, 324] on div at bounding box center [312, 298] width 189 height 189
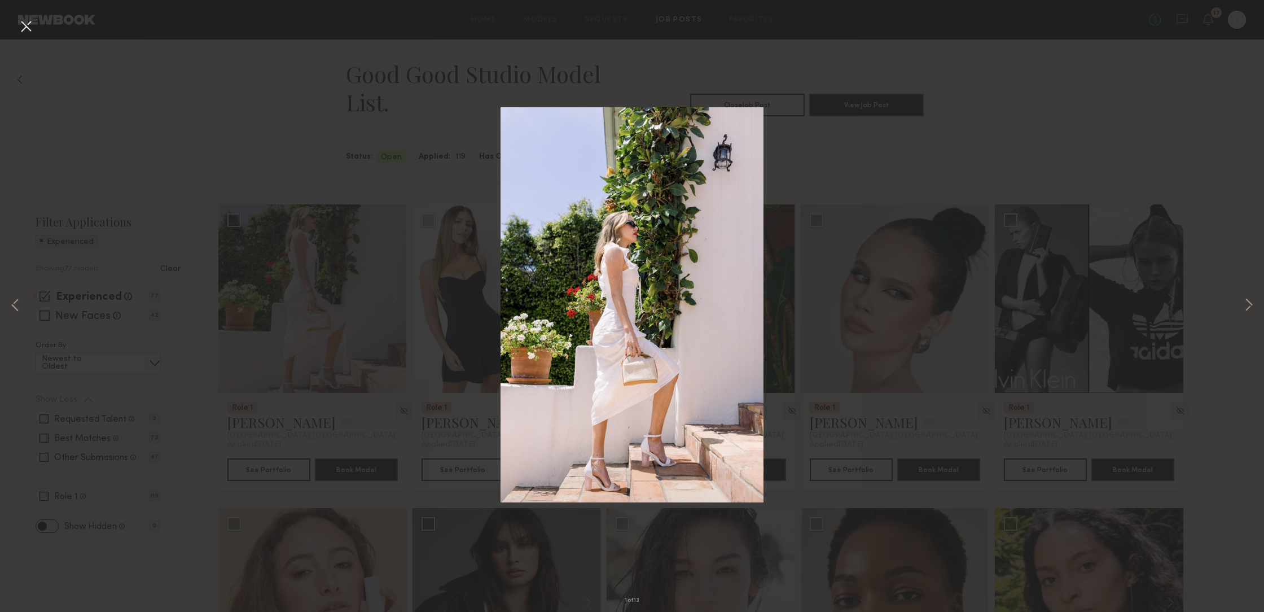
click at [30, 29] on button at bounding box center [26, 27] width 18 height 20
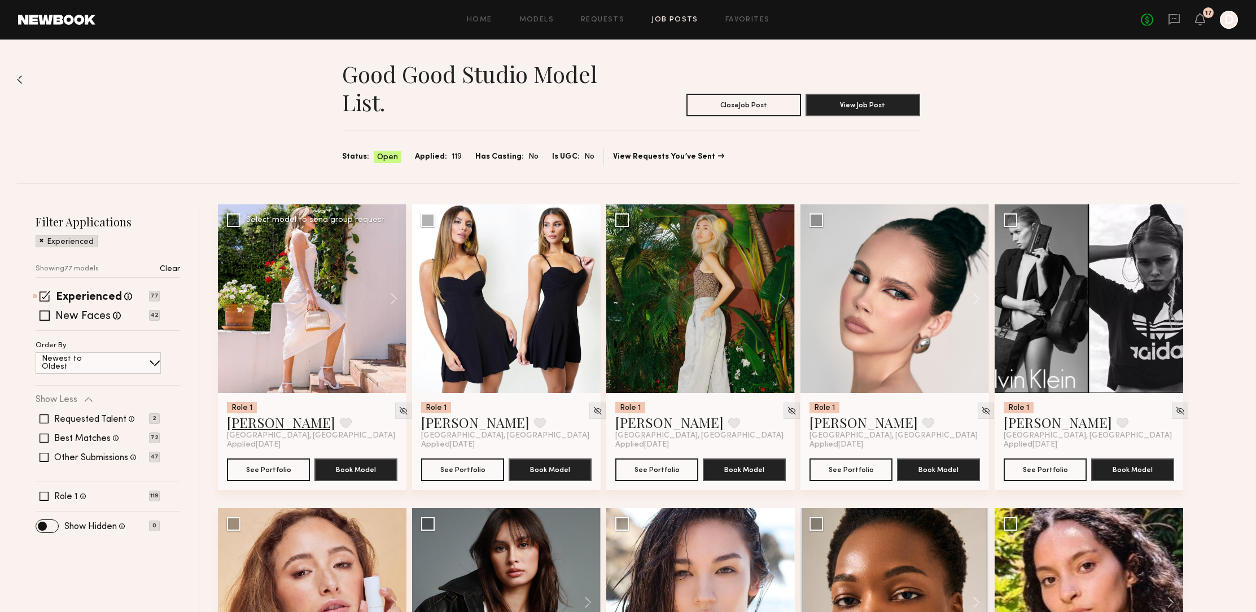
click at [254, 426] on link "Chelsea G." at bounding box center [281, 422] width 108 height 18
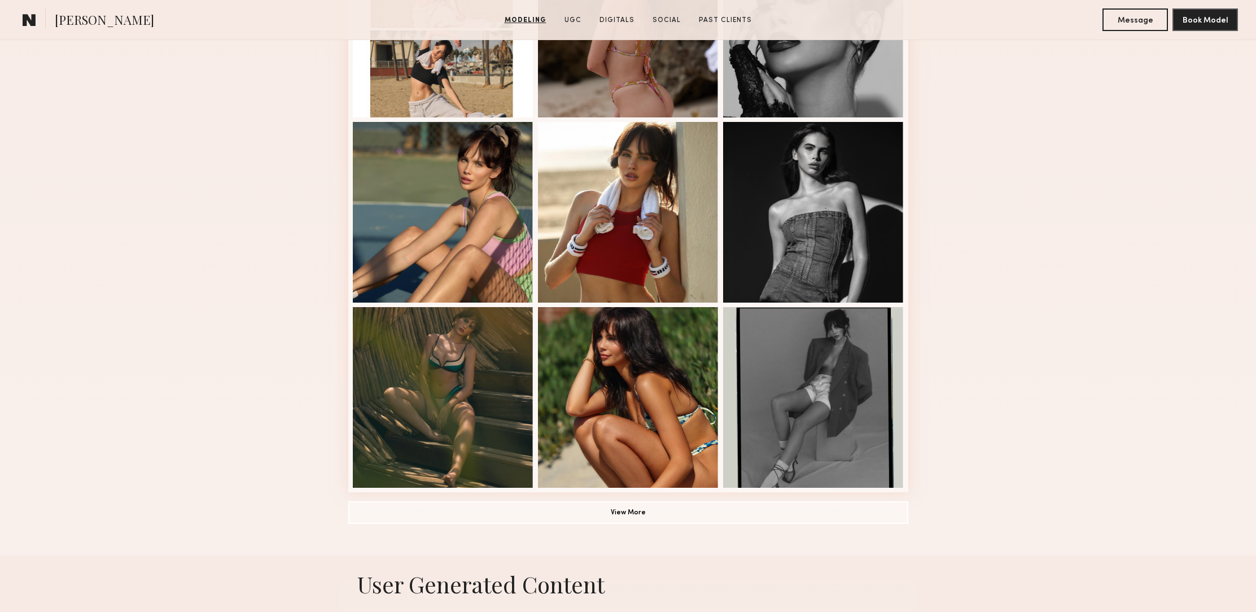
scroll to position [589, 0]
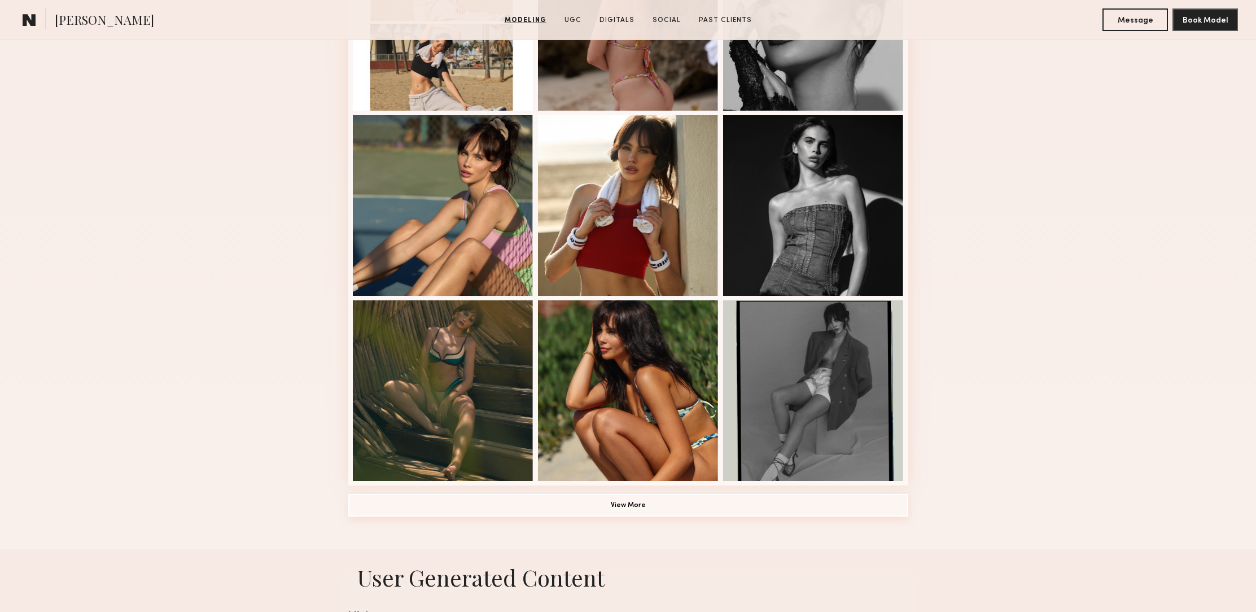
click at [626, 500] on button "View More" at bounding box center [628, 505] width 560 height 23
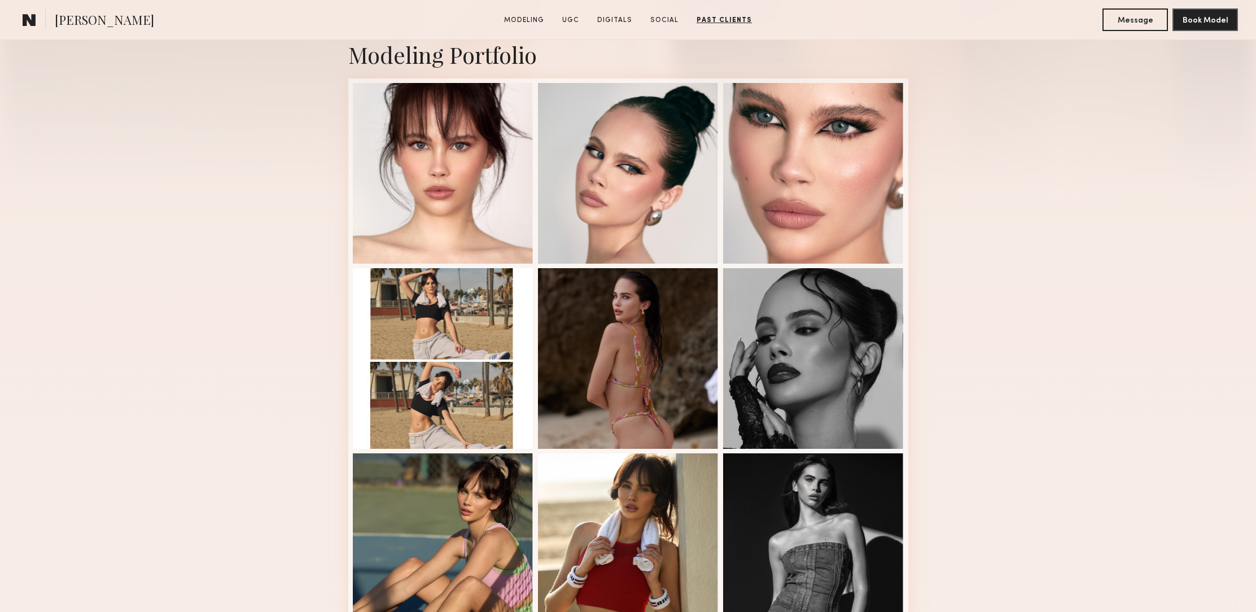
scroll to position [0, 0]
